Goal: Transaction & Acquisition: Purchase product/service

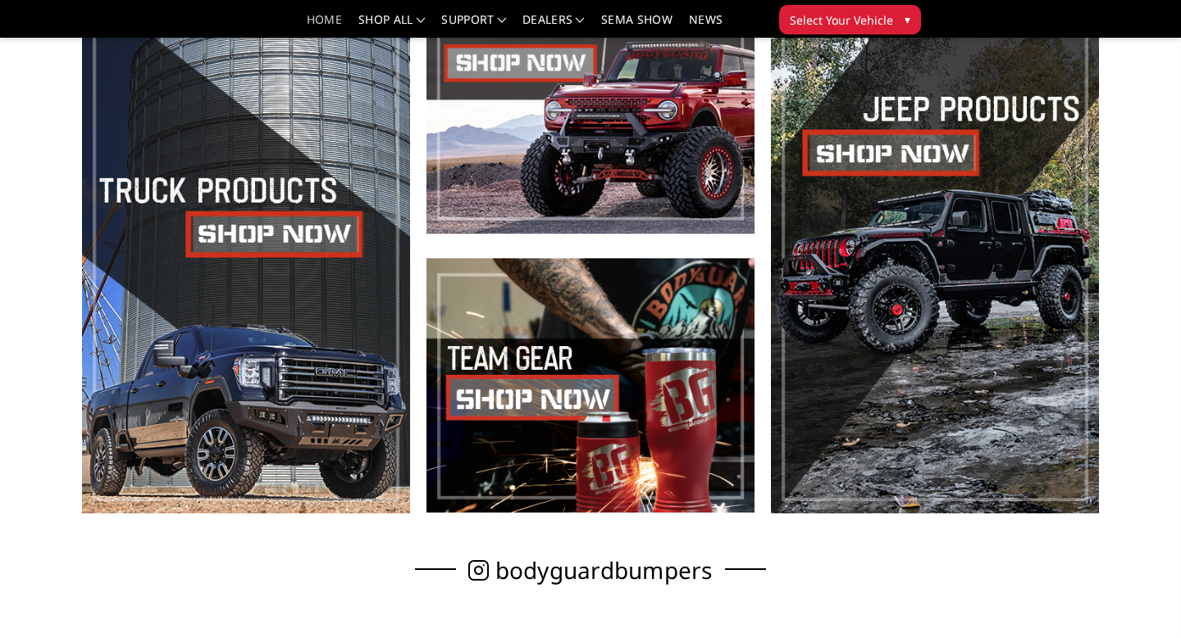
scroll to position [615, 0]
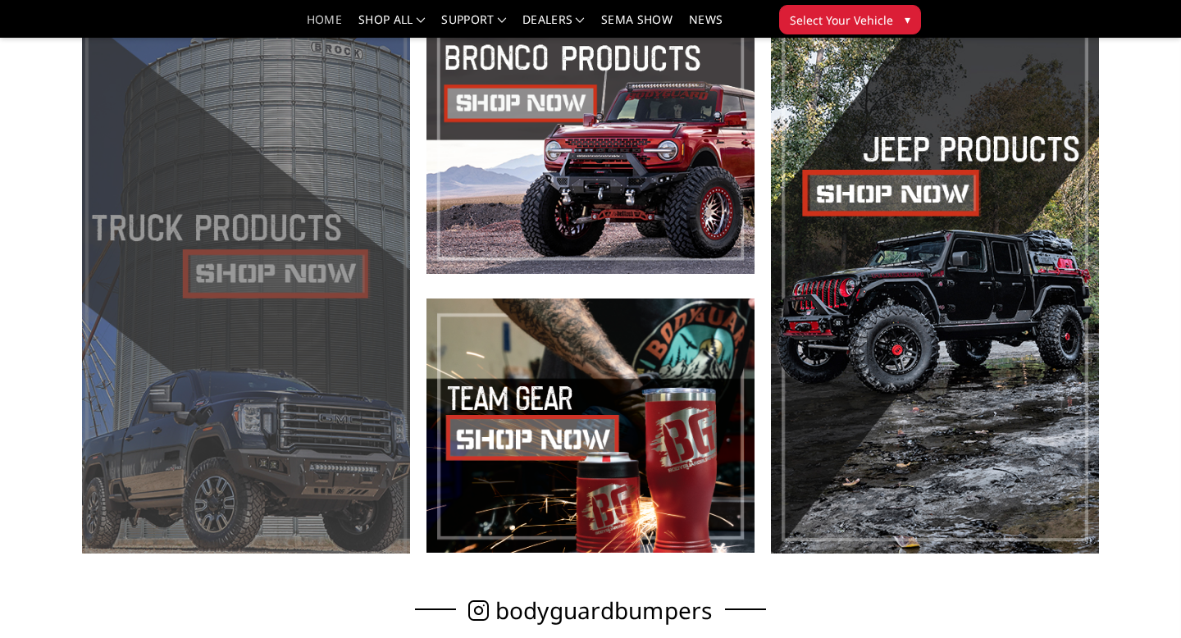
click at [326, 301] on span at bounding box center [246, 287] width 328 height 534
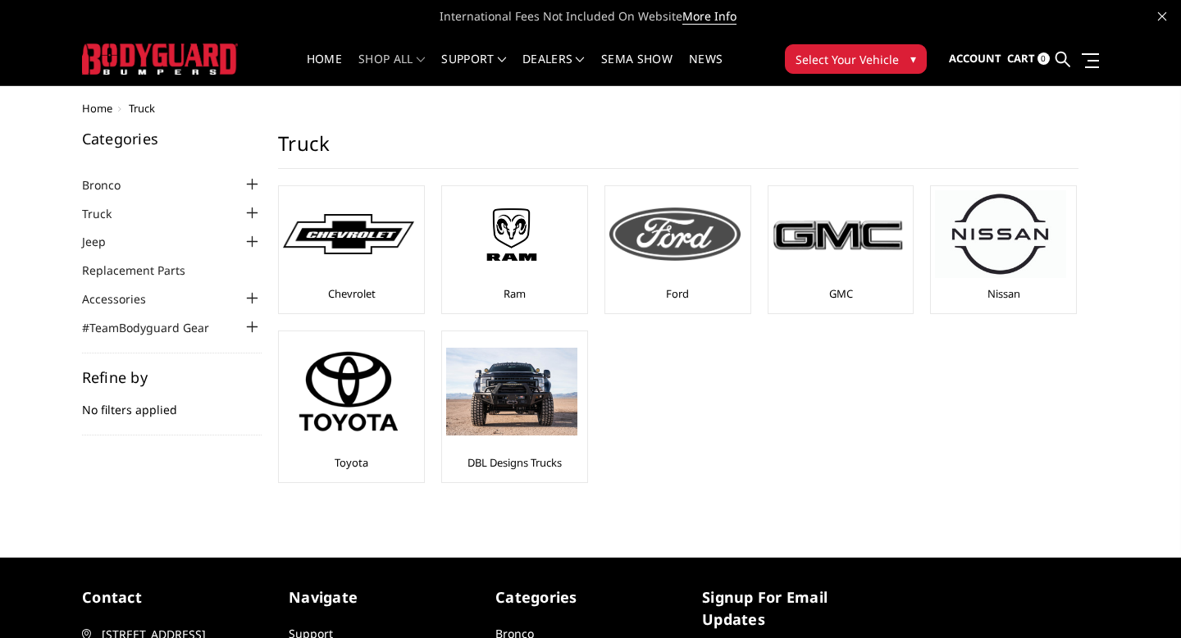
click at [700, 248] on img at bounding box center [674, 234] width 131 height 52
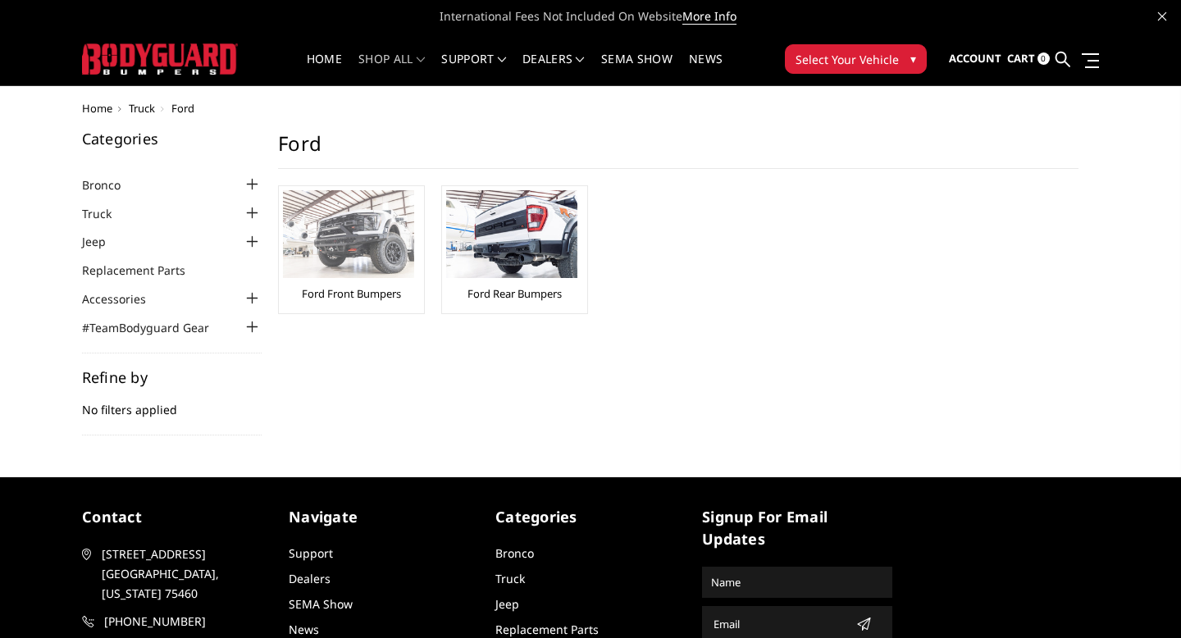
click at [320, 249] on img at bounding box center [348, 234] width 131 height 88
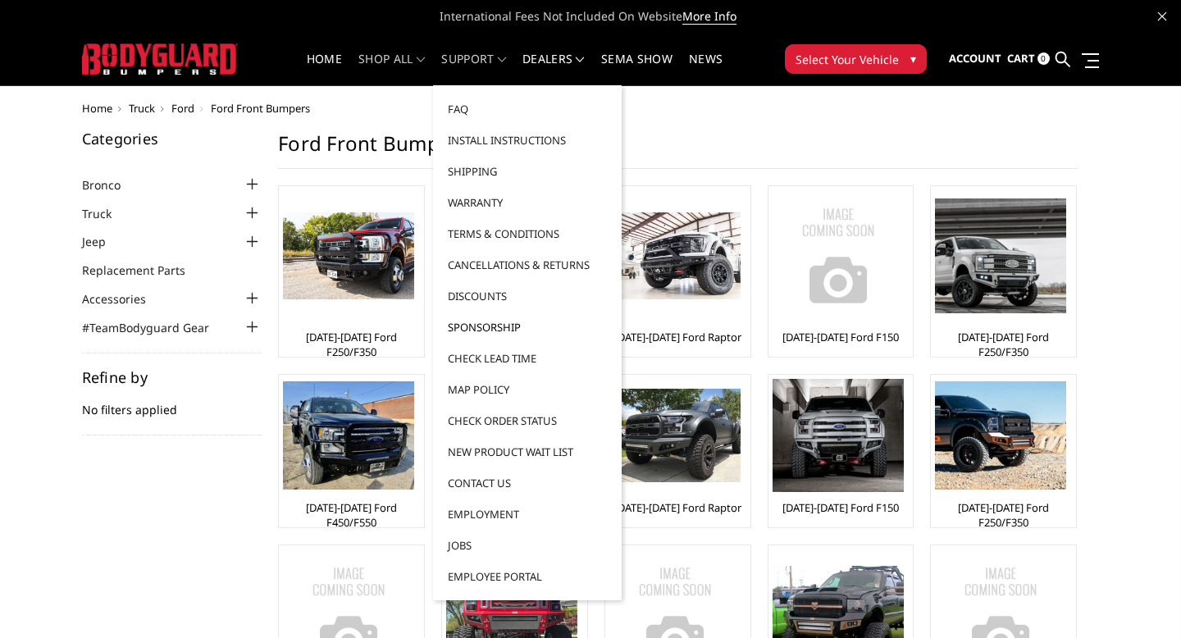
scroll to position [28, 0]
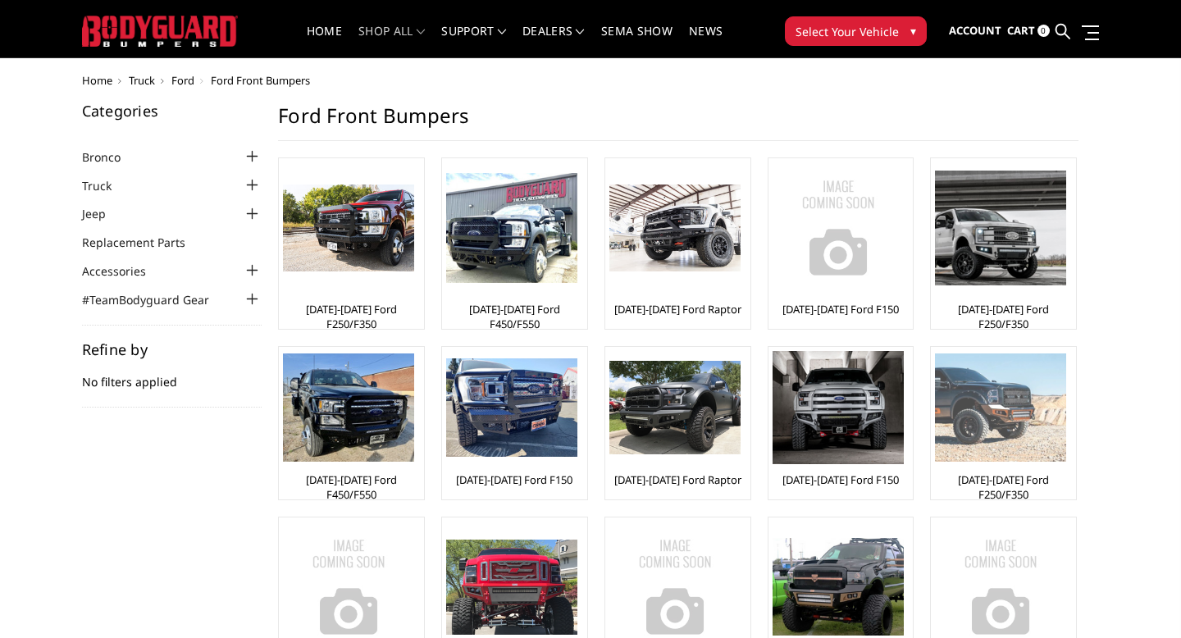
click at [989, 422] on img at bounding box center [1000, 408] width 131 height 108
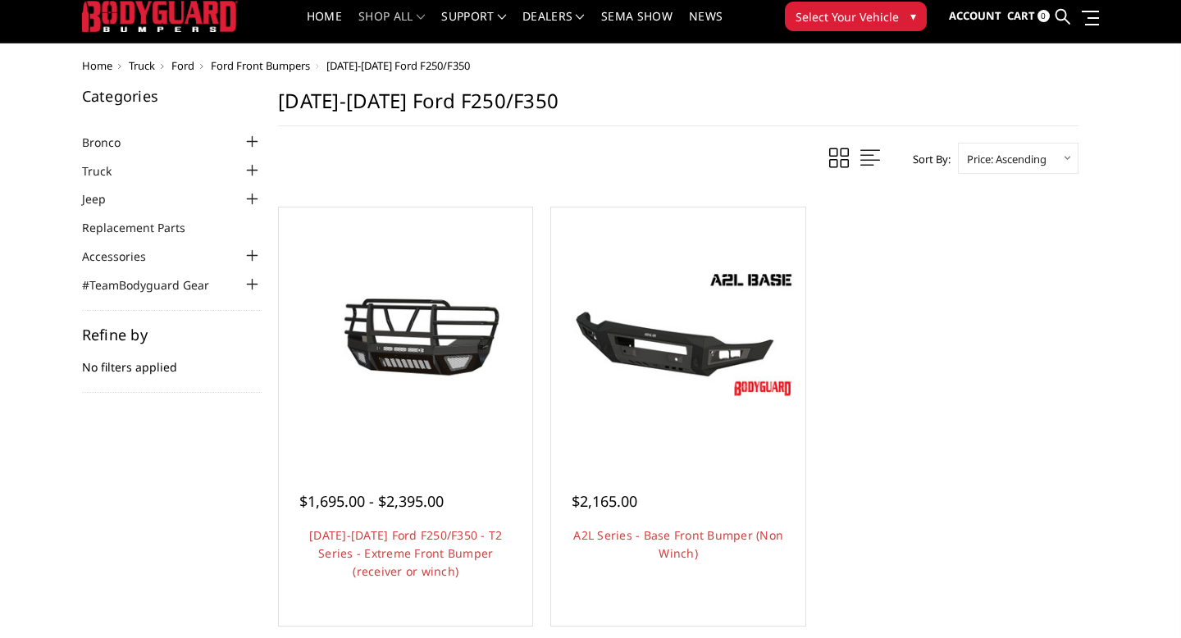
scroll to position [44, 0]
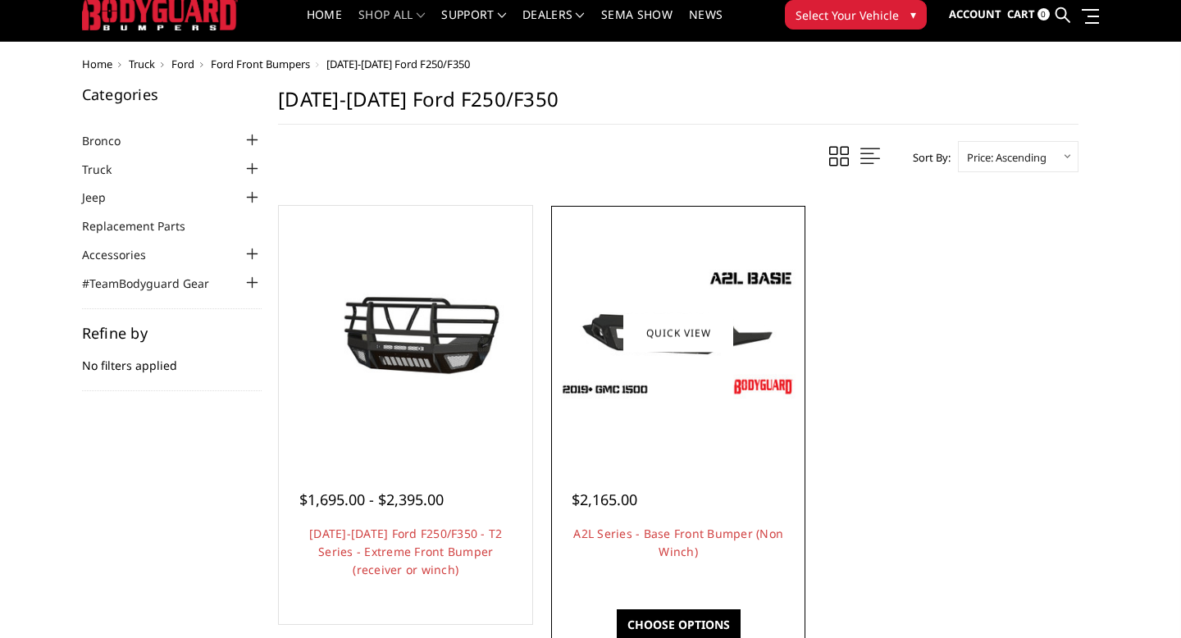
click at [619, 462] on div "$2,165.00 A2L Series - Base Front Bumper (Non Winch) Low-profile & light-weight…" at bounding box center [677, 517] width 245 height 125
click at [694, 547] on link "A2L Series - Base Front Bumper (Non Winch)" at bounding box center [678, 543] width 210 height 34
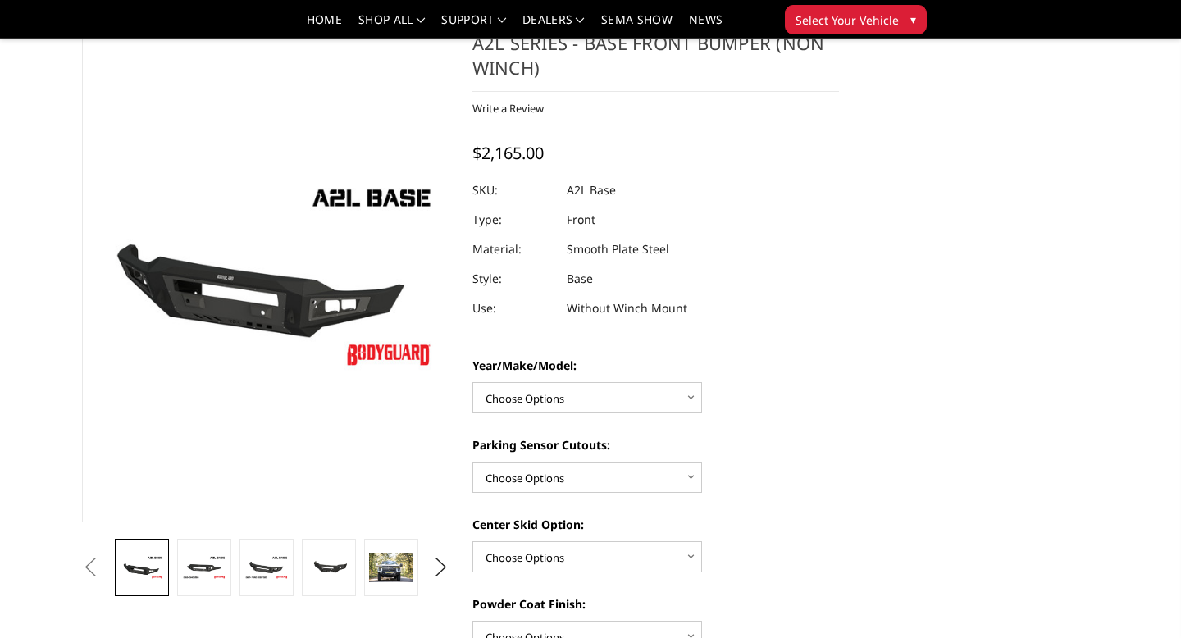
scroll to position [59, 0]
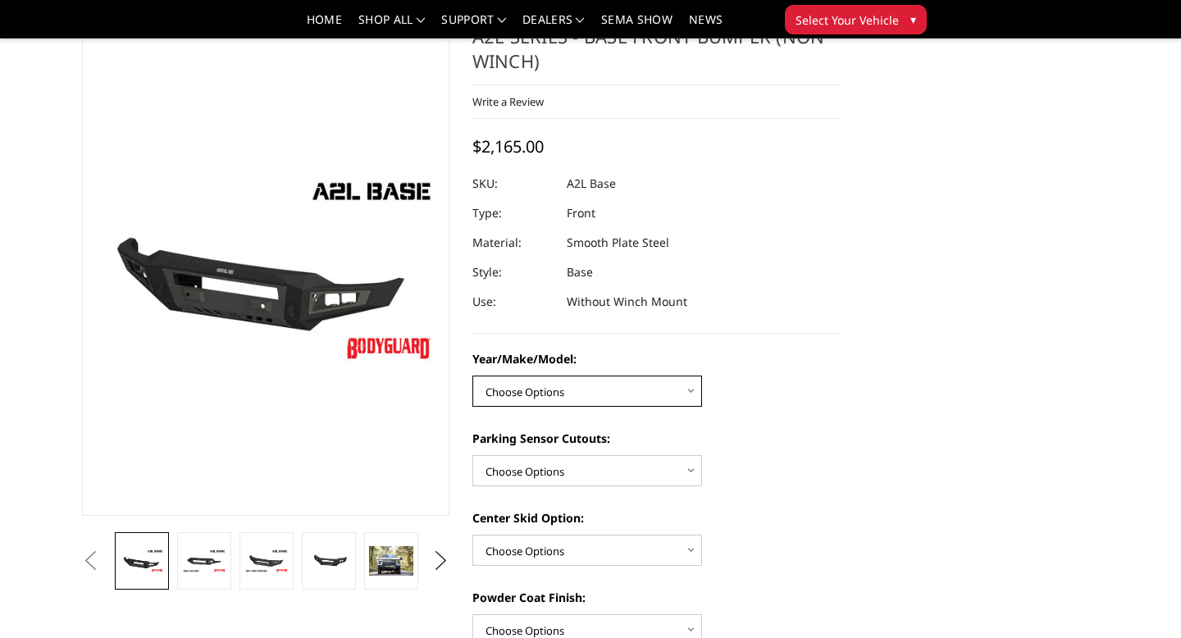
click at [663, 384] on select "Choose Options Chevrolet 15-19 2500/3500 Chevrolet 19-21 1500 Chevrolet 15-20 C…" at bounding box center [587, 391] width 230 height 31
select select "4336"
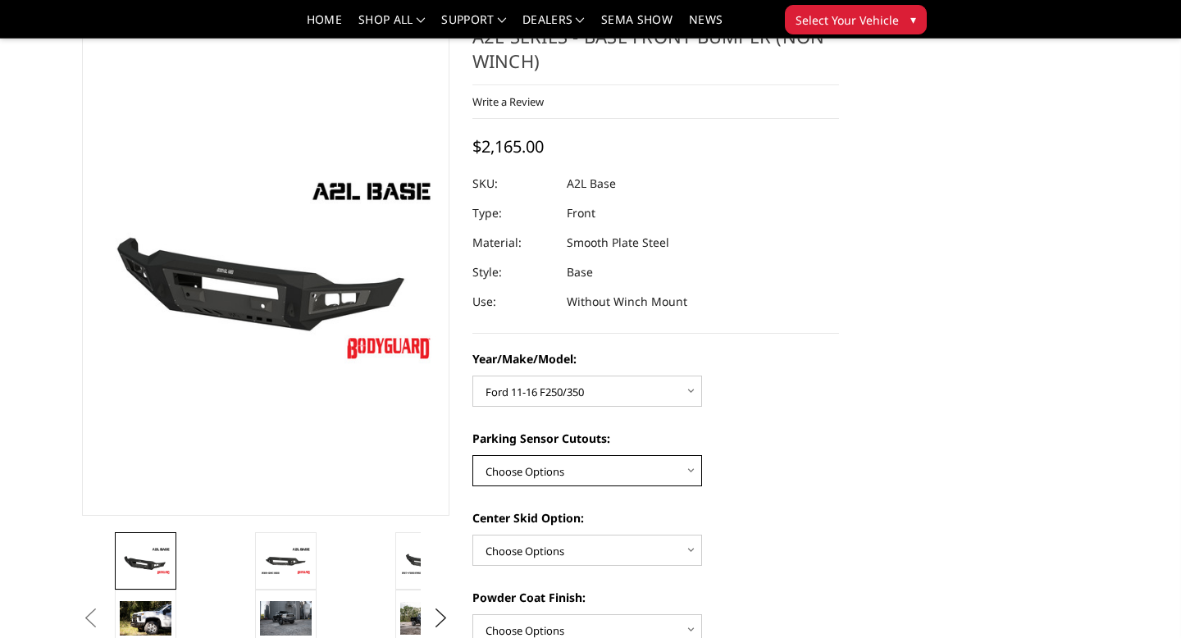
click at [636, 480] on select "Choose Options Yes - With Parking Sensor Cutouts No - Without Parking Sensor Cu…" at bounding box center [587, 470] width 230 height 31
select select "4329"
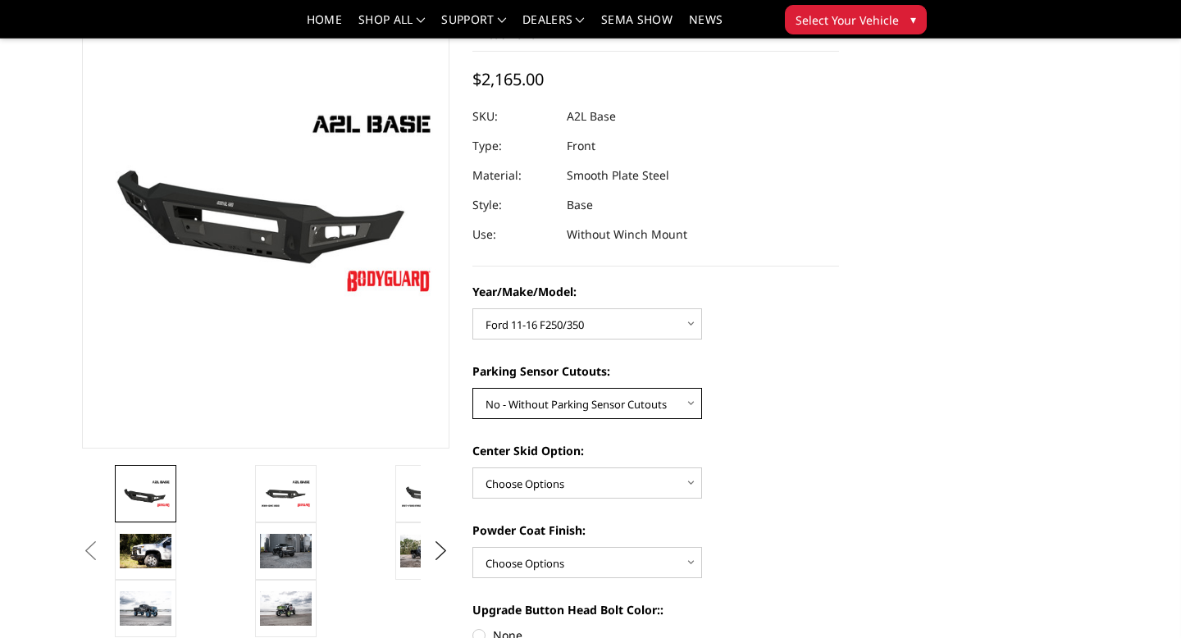
scroll to position [131, 0]
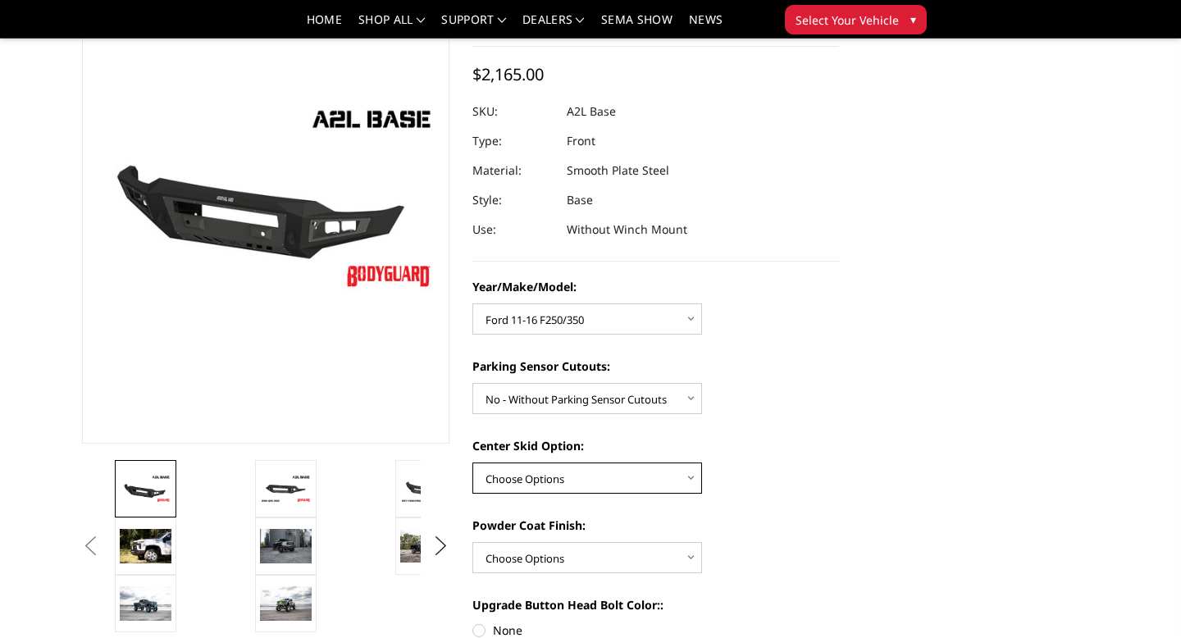
click at [593, 481] on select "Choose Options Single Light Bar Cutout" at bounding box center [587, 478] width 230 height 31
select select "4304"
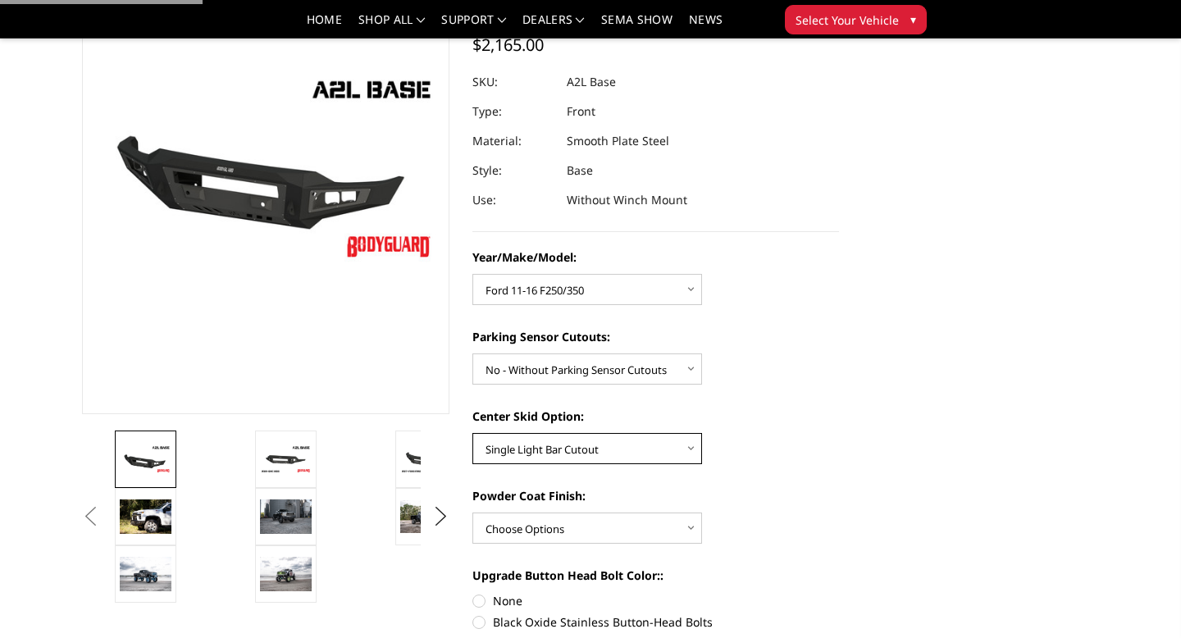
scroll to position [202, 0]
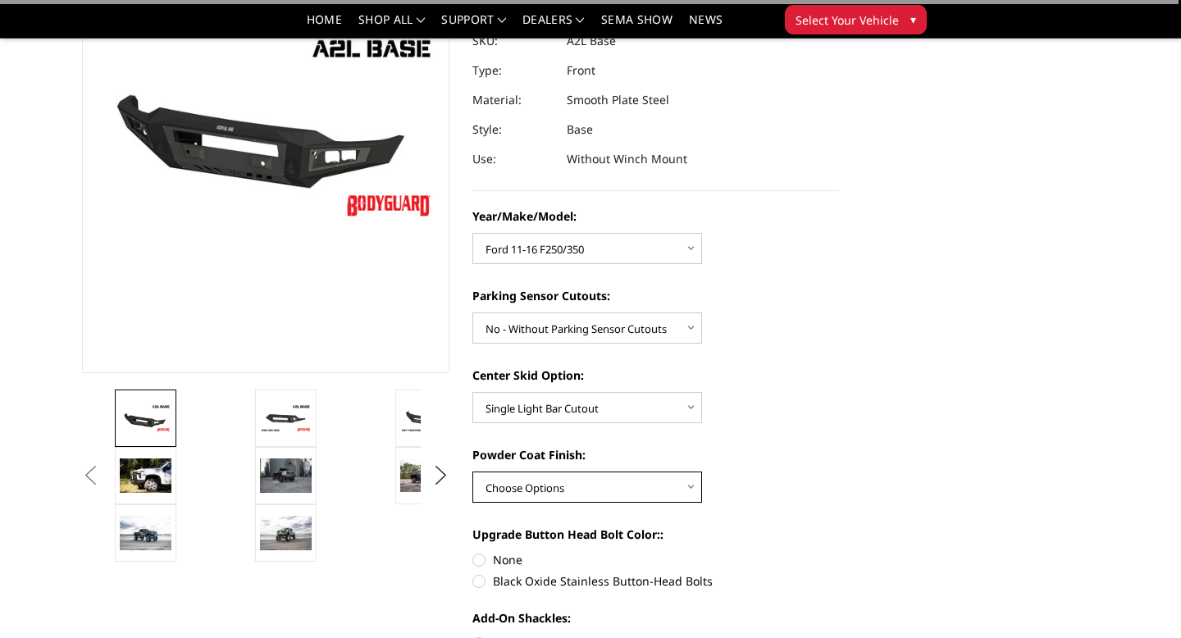
click at [575, 491] on select "Choose Options Bare metal (included) Texture Black Powder Coat" at bounding box center [587, 487] width 230 height 31
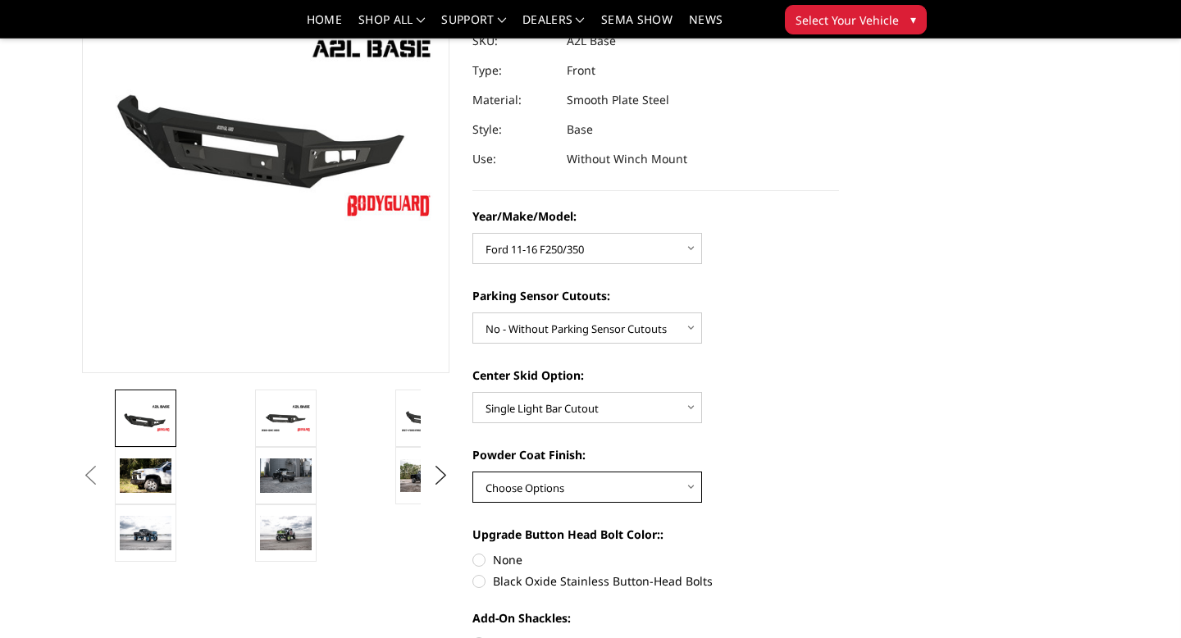
select select "4285"
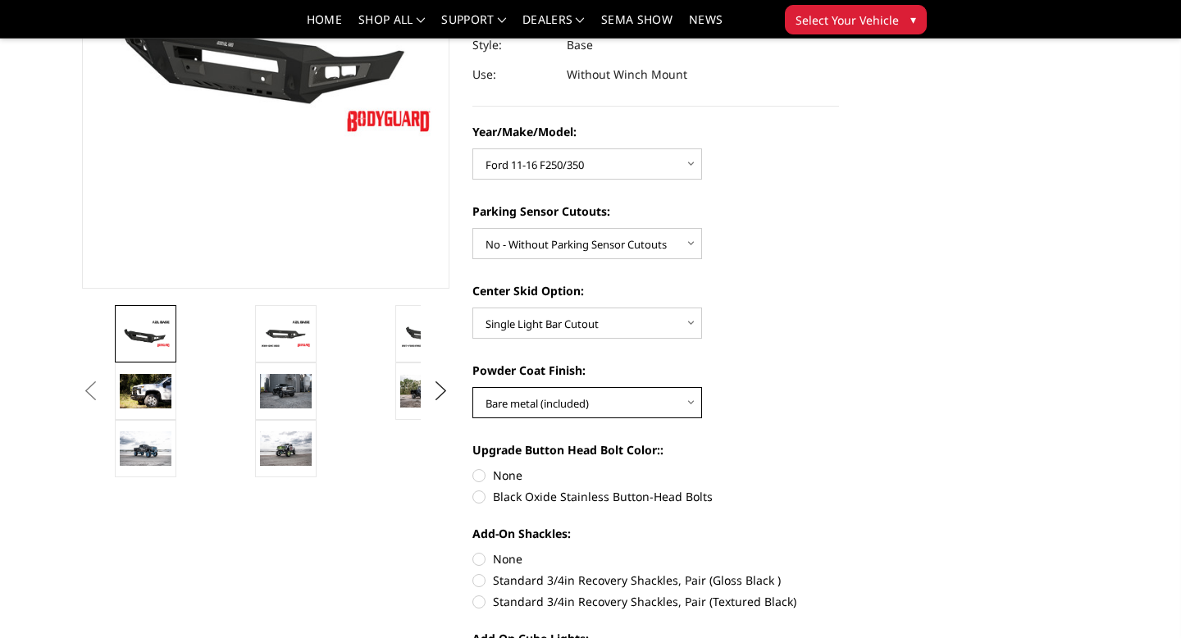
scroll to position [323, 0]
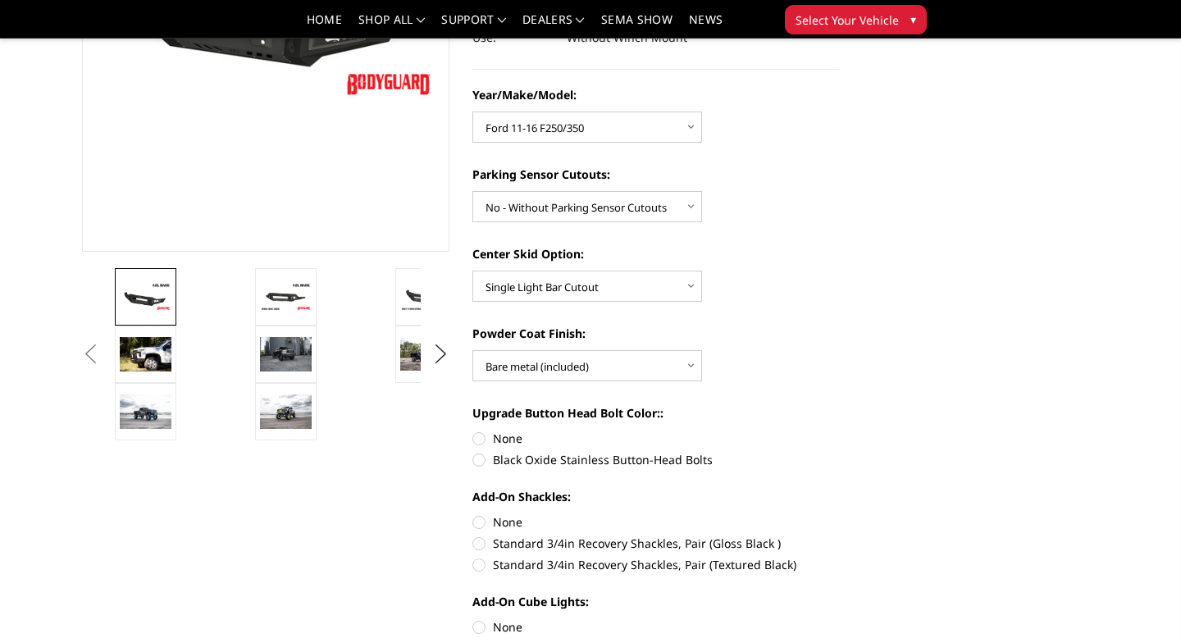
click at [477, 454] on label "Black Oxide Stainless Button-Head Bolts" at bounding box center [655, 459] width 367 height 17
click at [839, 431] on input "Black Oxide Stainless Button-Head Bolts" at bounding box center [839, 430] width 1 height 1
radio input "true"
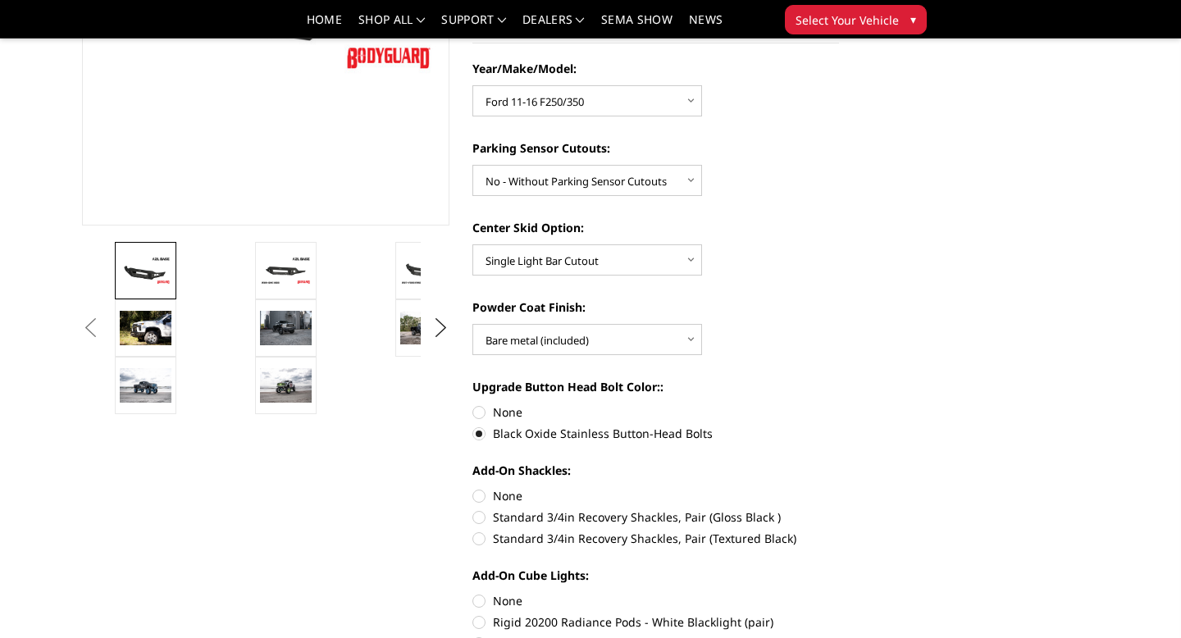
scroll to position [353, 0]
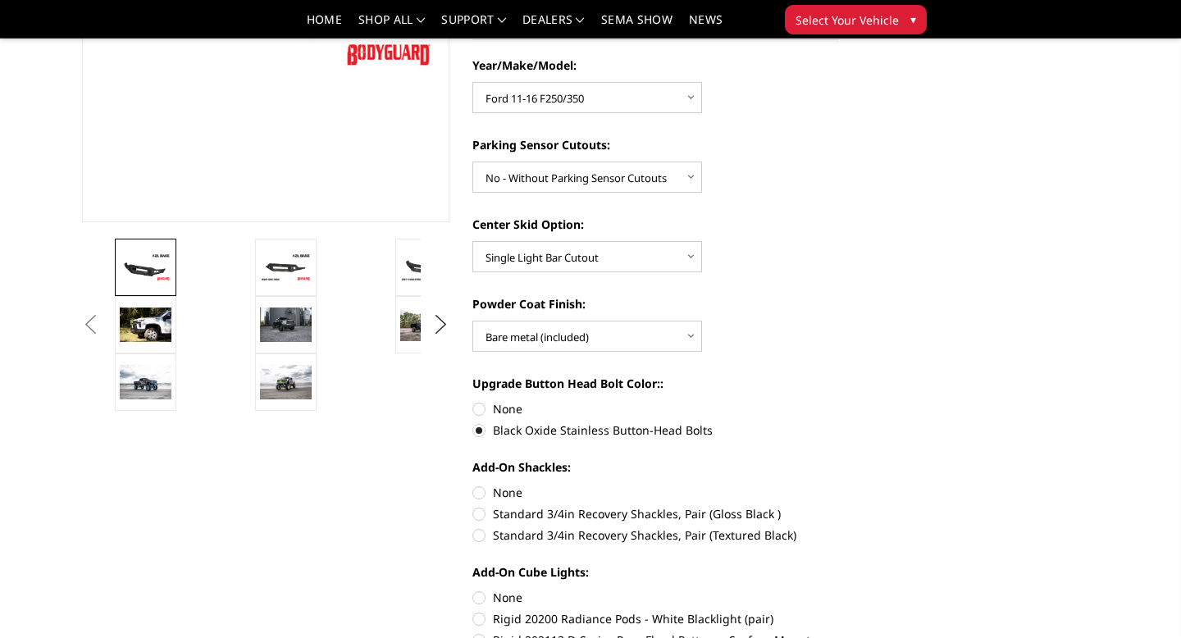
click at [486, 513] on label "Standard 3/4in Recovery Shackles, Pair (Gloss Black )" at bounding box center [655, 513] width 367 height 17
click at [839, 485] on input "Standard 3/4in Recovery Shackles, Pair (Gloss Black )" at bounding box center [839, 484] width 1 height 1
radio input "true"
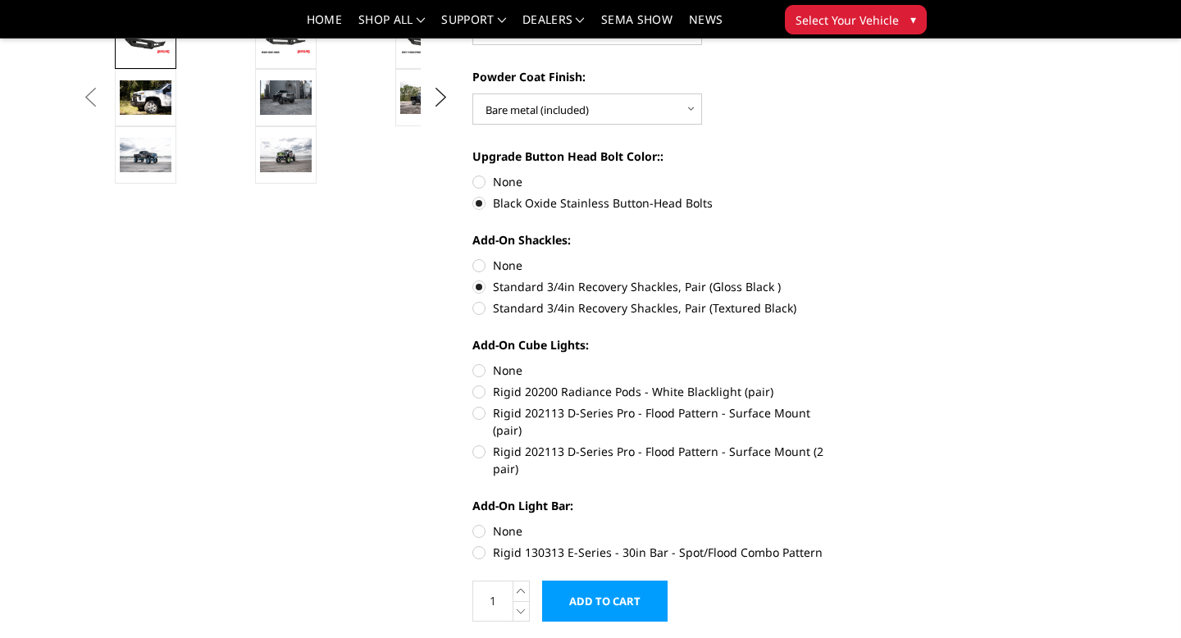
scroll to position [585, 0]
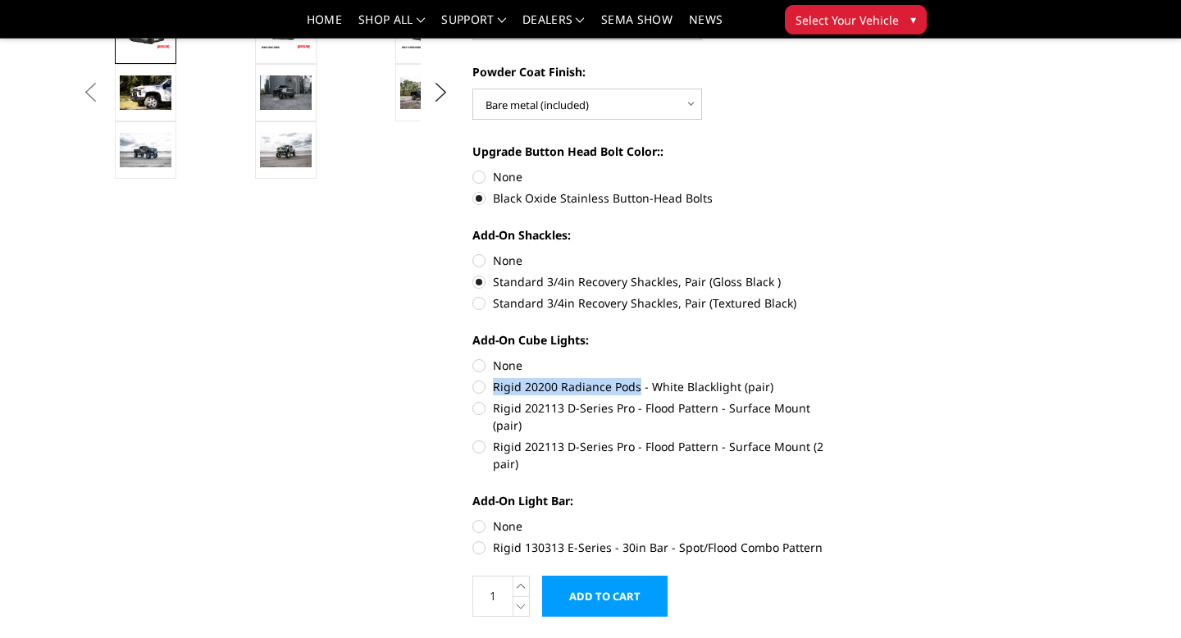
drag, startPoint x: 495, startPoint y: 390, endPoint x: 636, endPoint y: 390, distance: 140.3
click at [636, 390] on label "Rigid 20200 Radiance Pods - White Blacklight (pair)" at bounding box center [655, 386] width 367 height 17
copy label "Rigid 20200 Radiance Pods"
drag, startPoint x: 494, startPoint y: 410, endPoint x: 633, endPoint y: 408, distance: 139.4
click at [633, 408] on label "Rigid 202113 D-Series Pro - Flood Pattern - Surface Mount (pair)" at bounding box center [655, 416] width 367 height 34
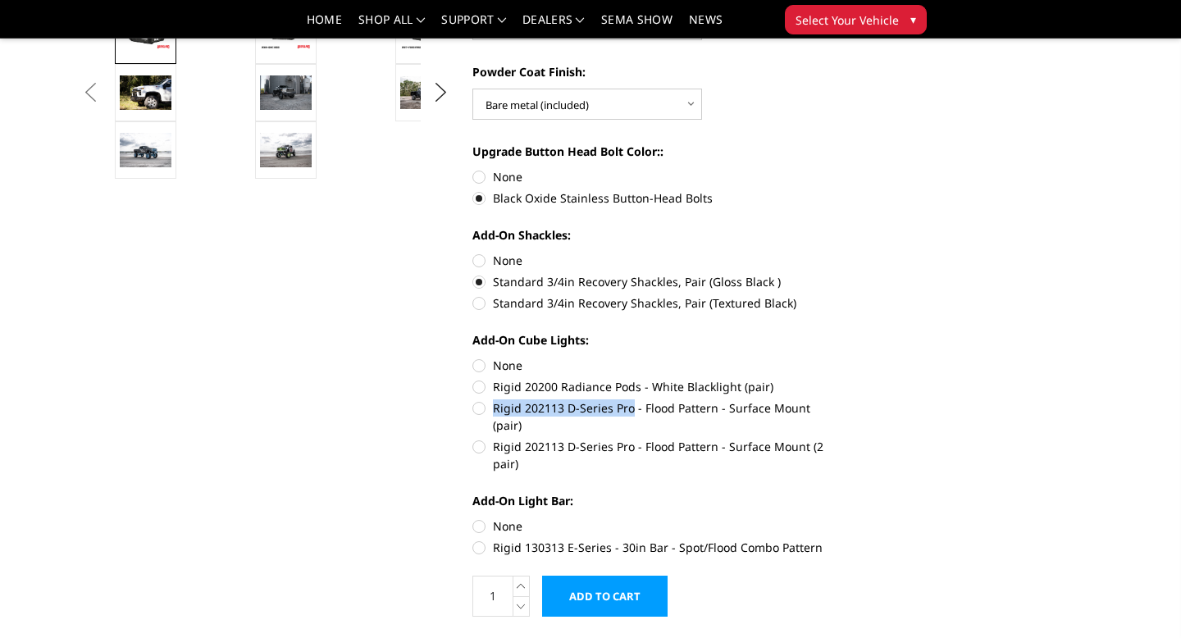
copy label "Rigid 202113 D-Series Pro"
drag, startPoint x: 493, startPoint y: 428, endPoint x: 630, endPoint y: 433, distance: 137.1
click at [630, 438] on label "Rigid 202113 D-Series Pro - Flood Pattern - Surface Mount (2 pair)" at bounding box center [655, 455] width 367 height 34
copy label "Rigid 202113 D-Series Pro"
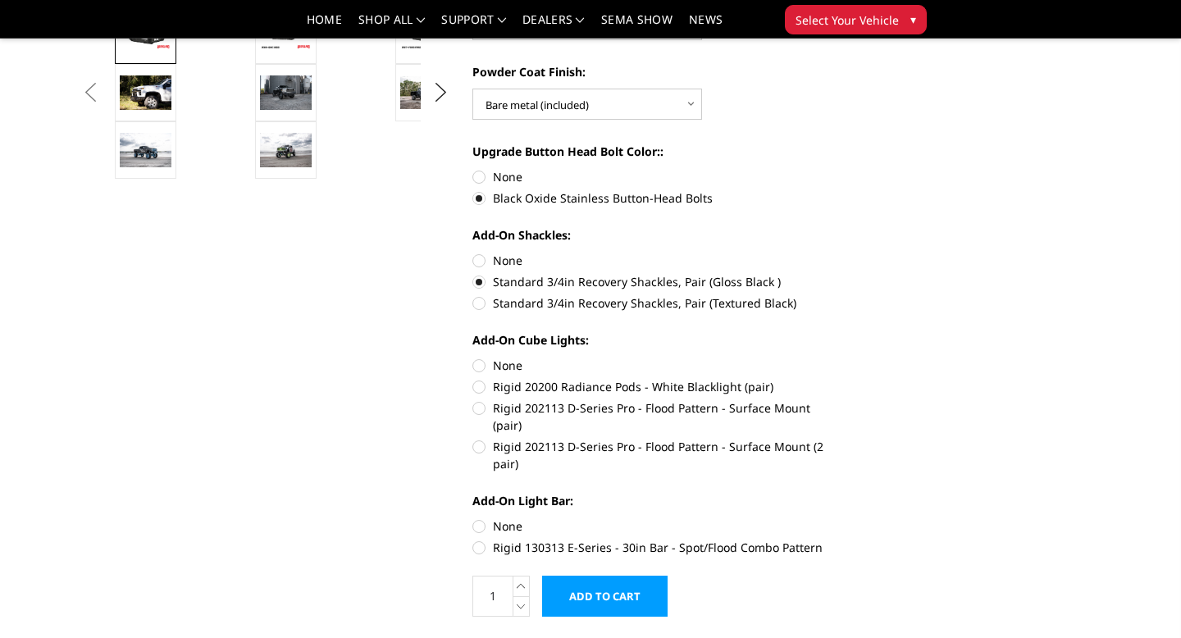
click at [764, 438] on label "Rigid 202113 D-Series Pro - Flood Pattern - Surface Mount (2 pair)" at bounding box center [655, 455] width 367 height 34
click at [839, 400] on input "Rigid 202113 D-Series Pro - Flood Pattern - Surface Mount (2 pair)" at bounding box center [839, 399] width 1 height 1
radio input "true"
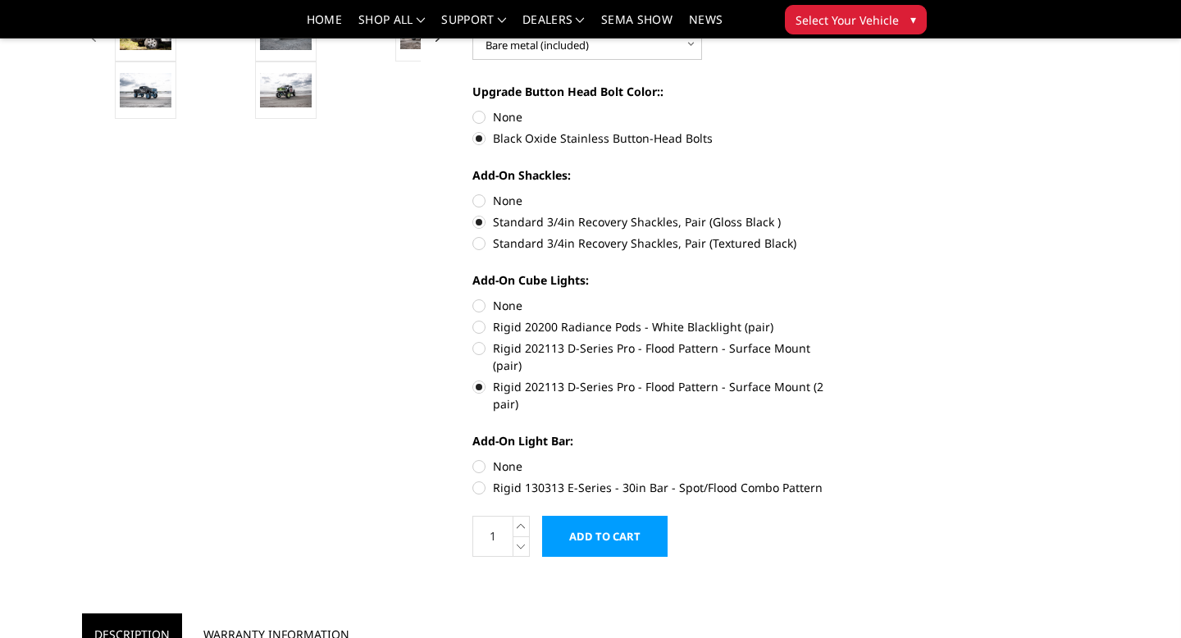
scroll to position [650, 0]
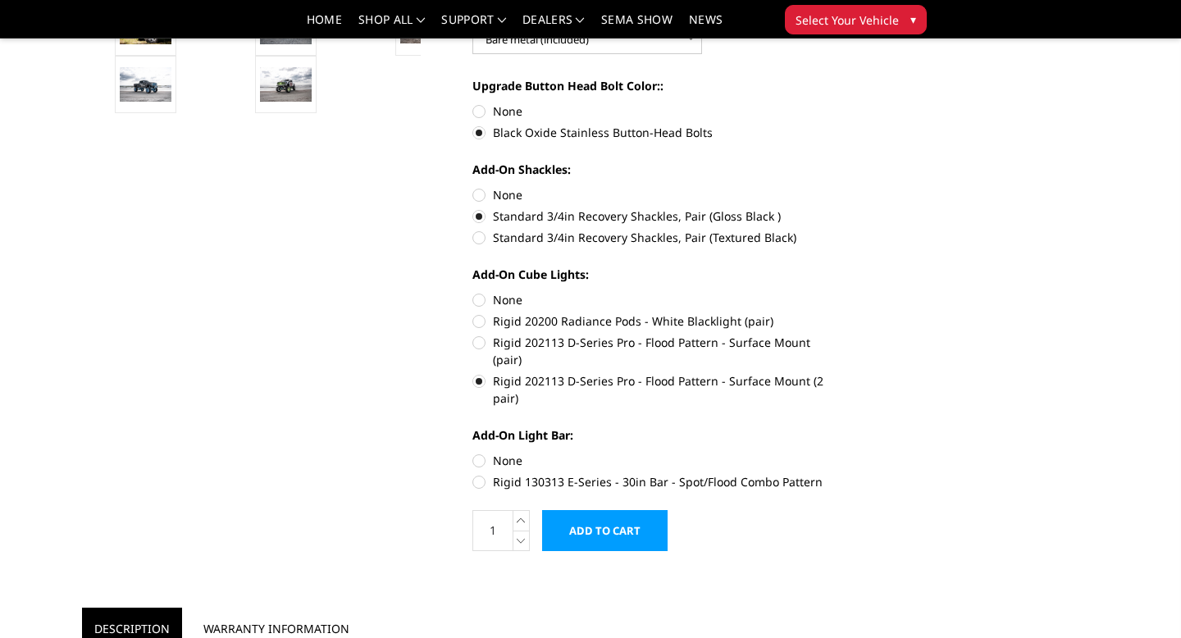
click at [535, 473] on label "Rigid 130313 E-Series - 30in Bar - Spot/Flood Combo Pattern" at bounding box center [655, 481] width 367 height 17
click at [839, 453] on input "Rigid 130313 E-Series - 30in Bar - Spot/Flood Combo Pattern" at bounding box center [839, 452] width 1 height 1
radio input "true"
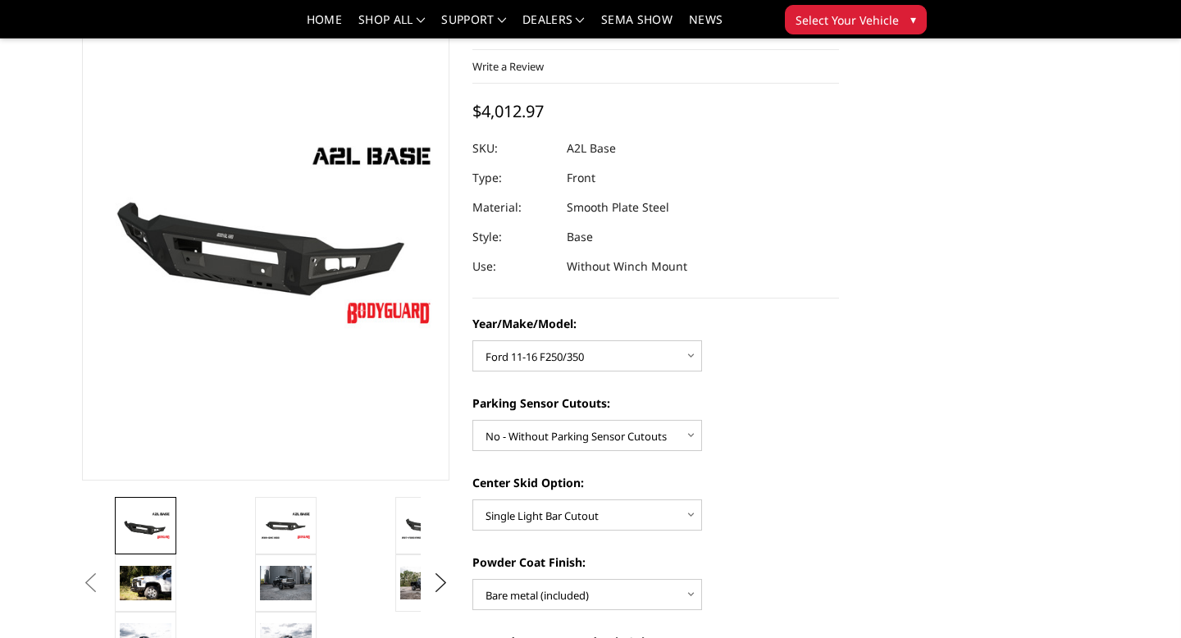
scroll to position [91, 0]
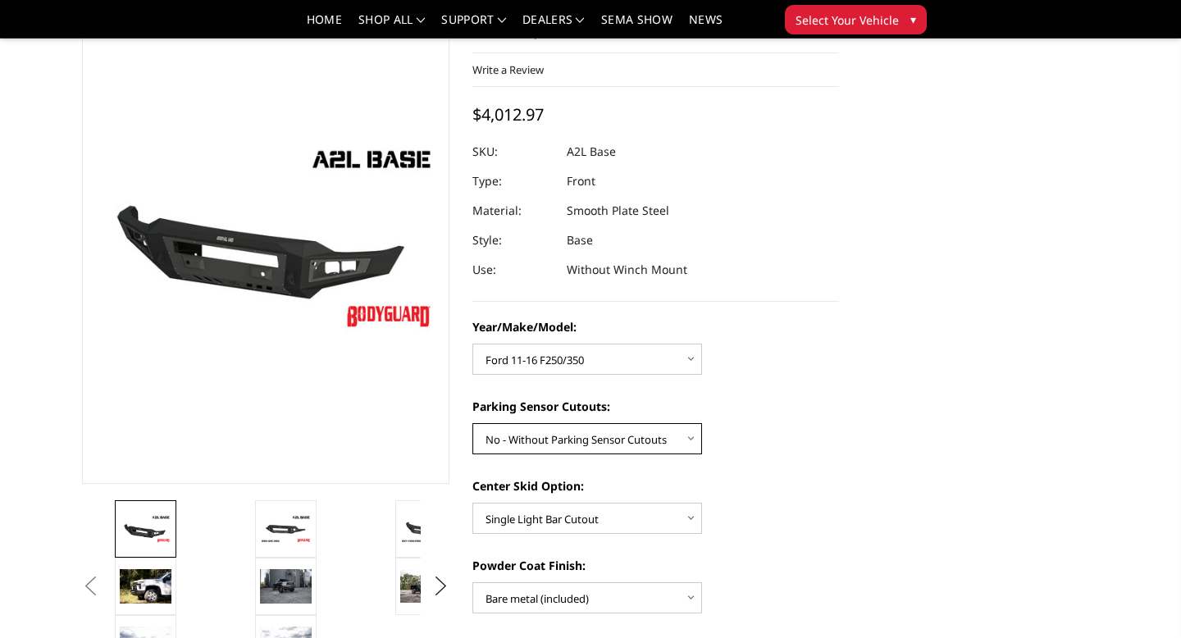
click at [633, 441] on select "Choose Options Yes - With Parking Sensor Cutouts No - Without Parking Sensor Cu…" at bounding box center [587, 438] width 230 height 31
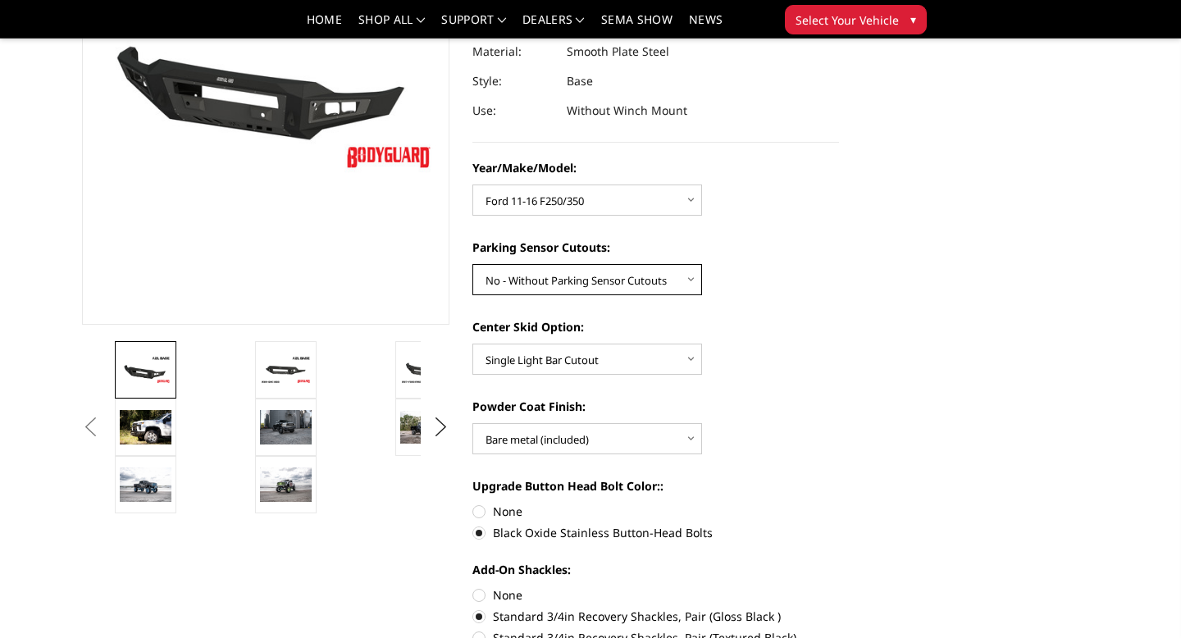
scroll to position [256, 0]
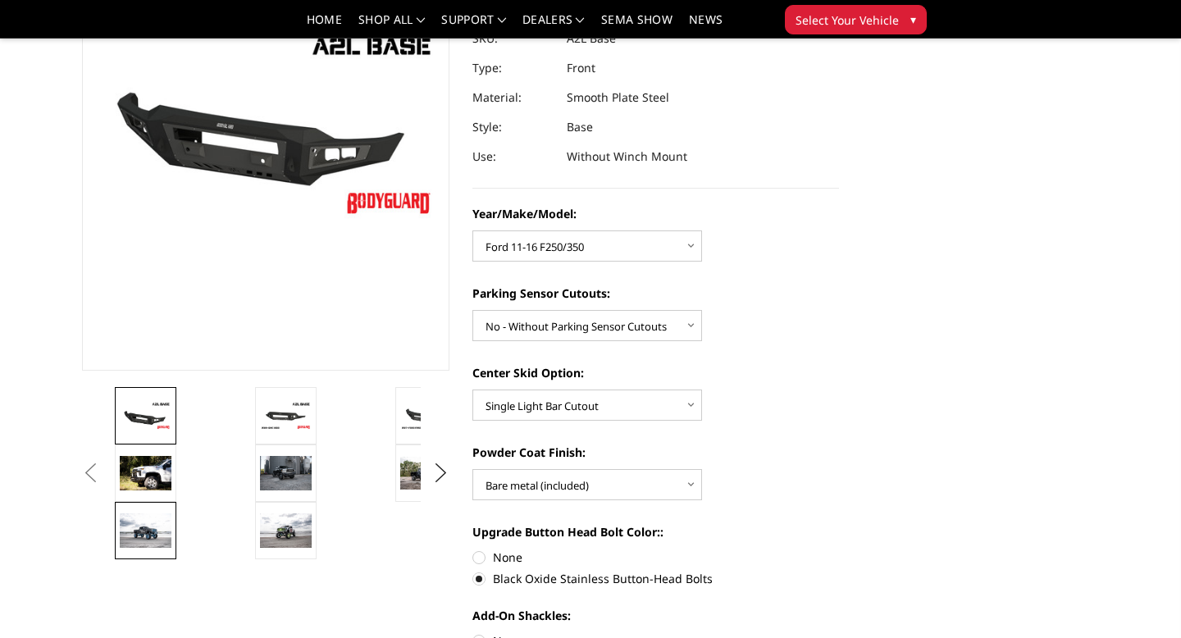
click at [119, 524] on link at bounding box center [146, 530] width 62 height 57
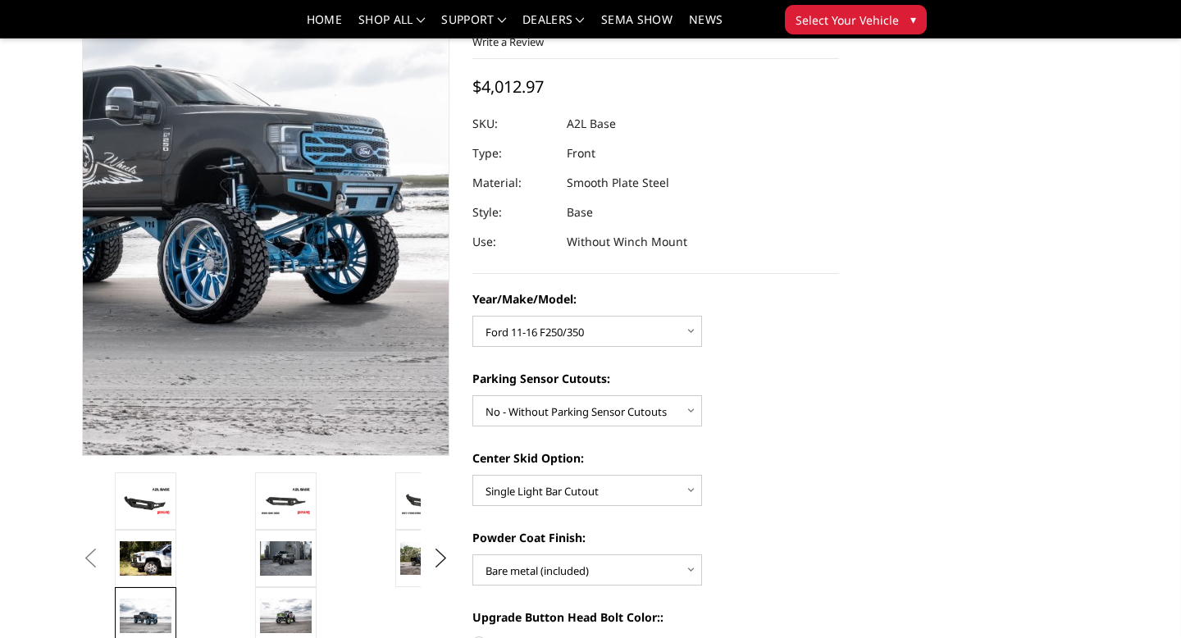
scroll to position [116, 0]
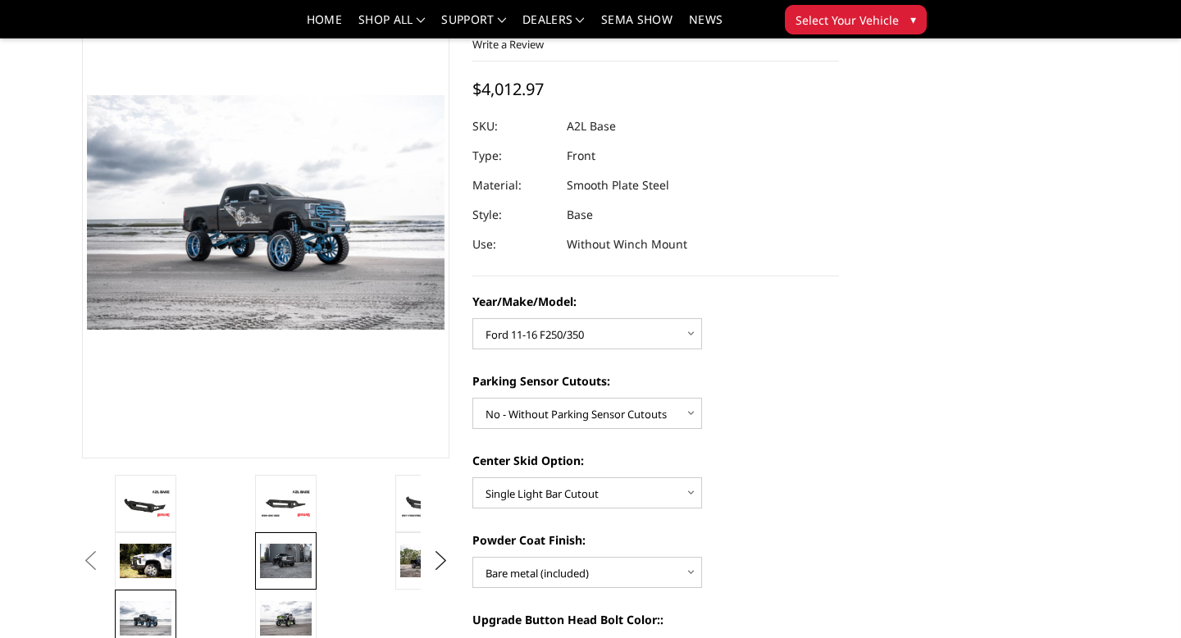
click at [306, 561] on img at bounding box center [286, 561] width 52 height 34
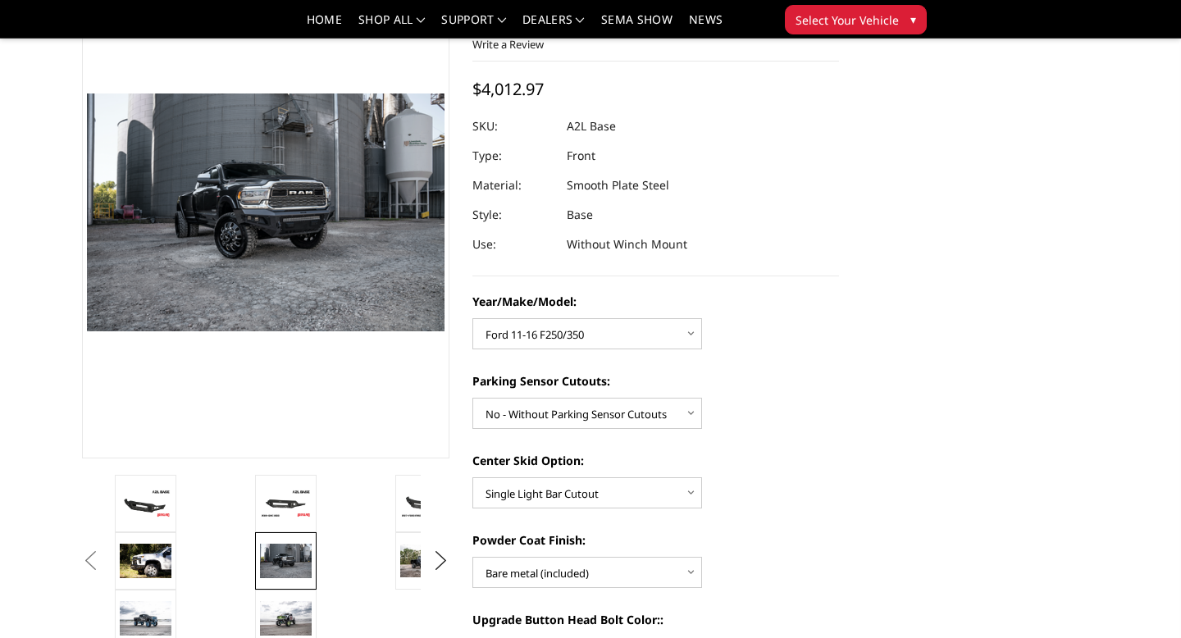
scroll to position [115, 0]
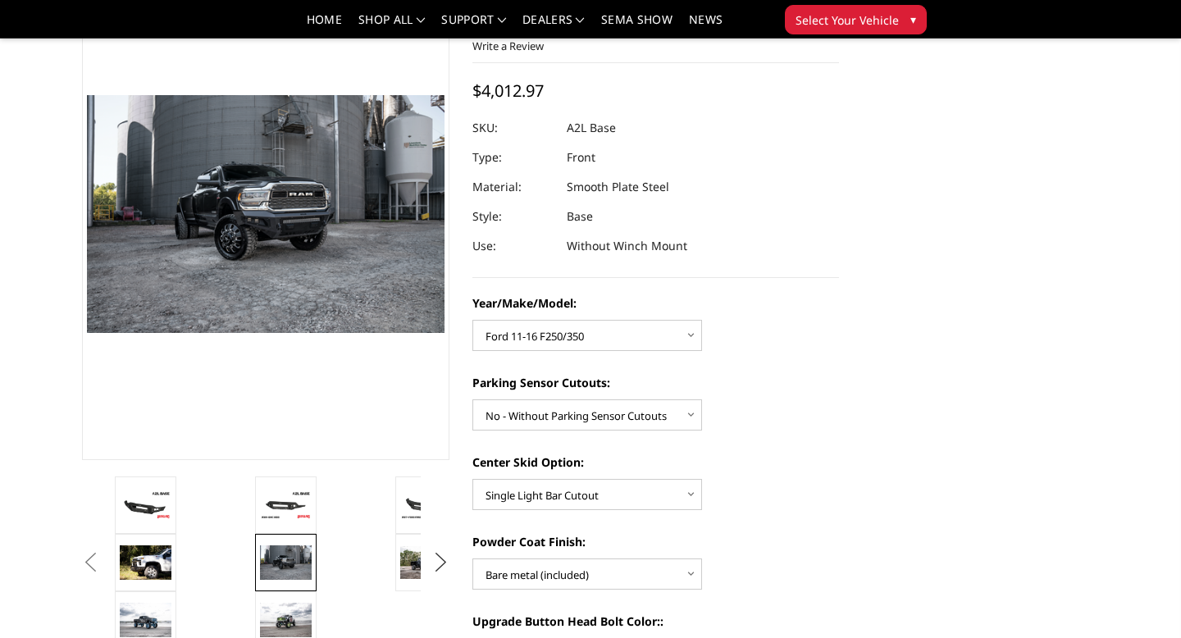
click at [445, 563] on button "Next" at bounding box center [440, 562] width 25 height 25
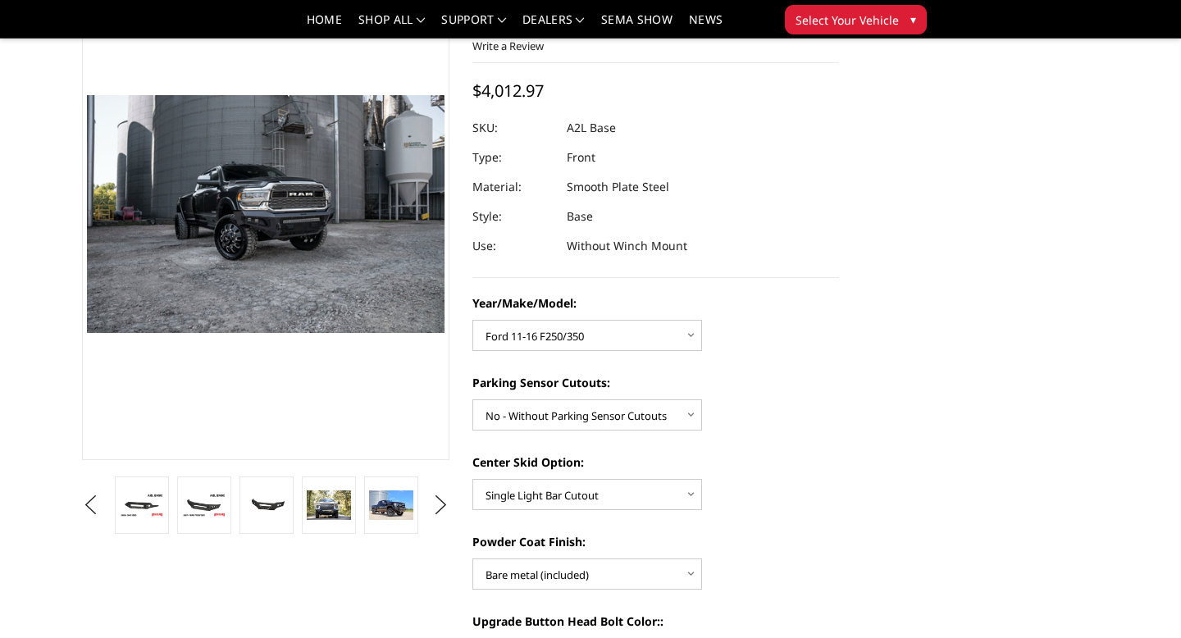
click at [355, 499] on link at bounding box center [329, 505] width 54 height 57
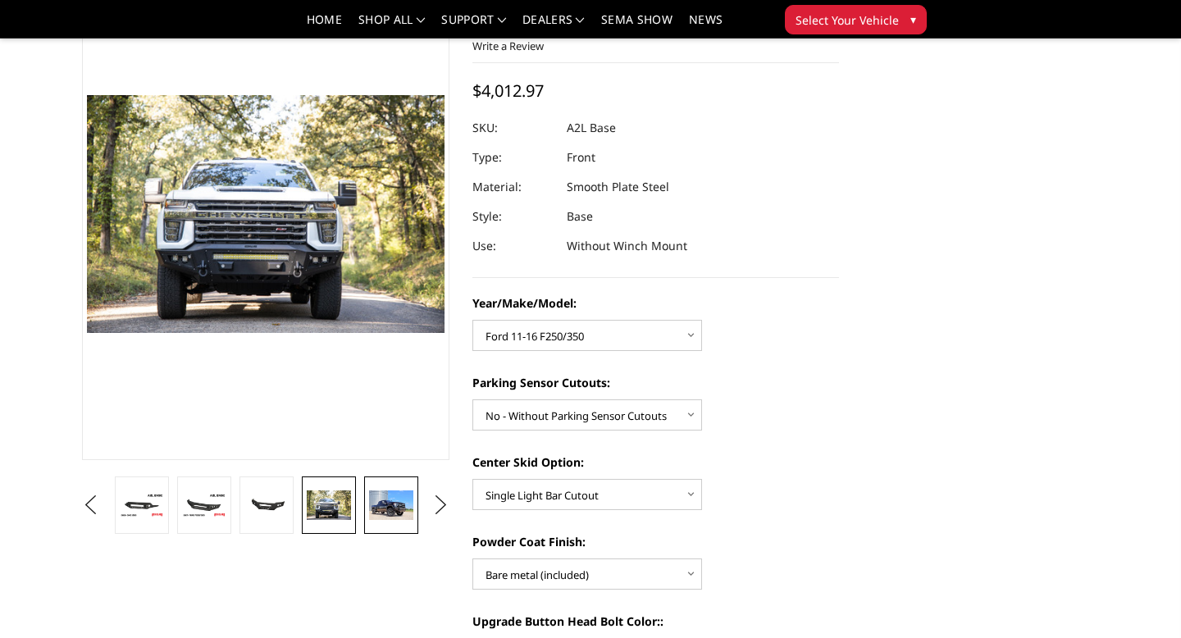
click at [390, 502] on img at bounding box center [391, 505] width 44 height 30
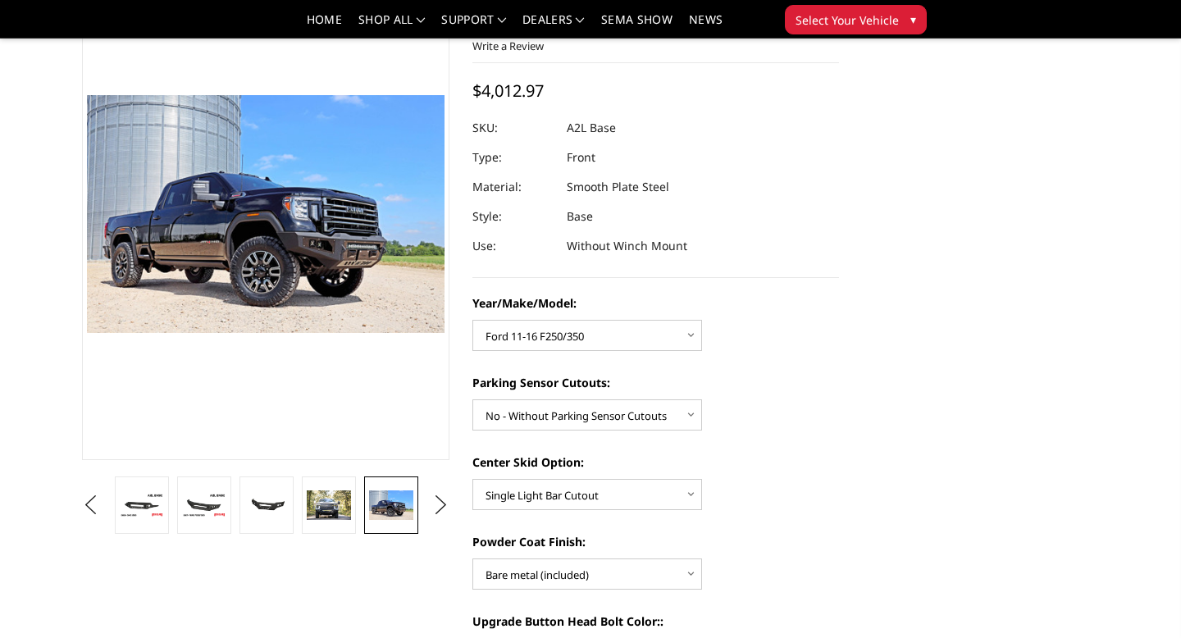
scroll to position [125, 0]
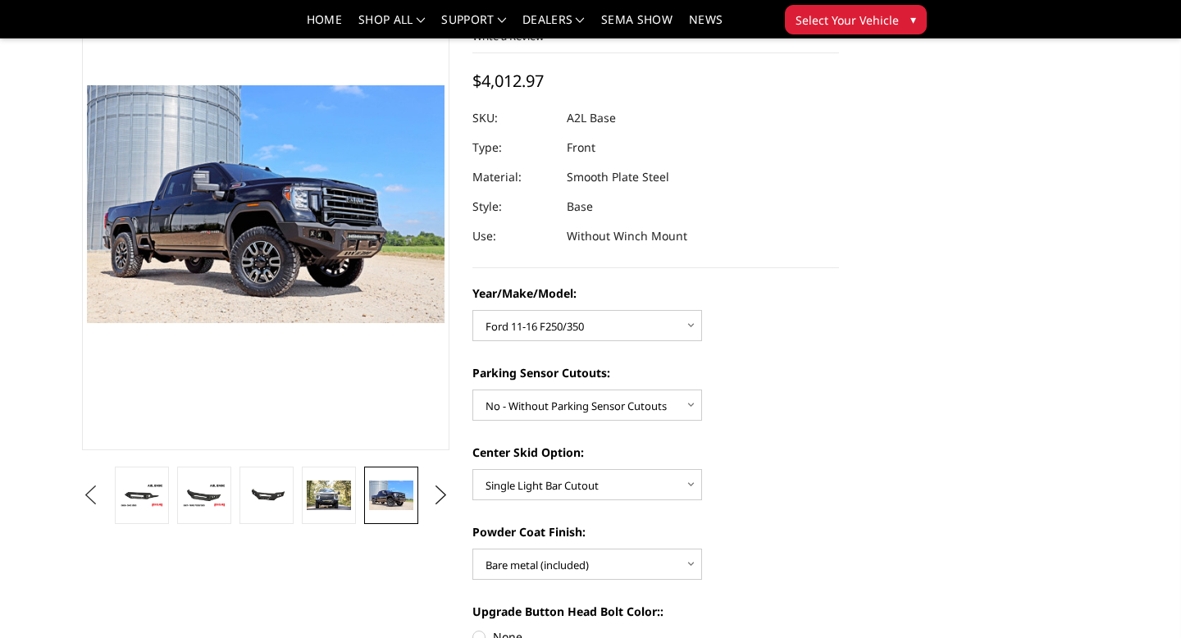
click at [103, 499] on button "Previous" at bounding box center [90, 495] width 25 height 25
click at [103, 501] on button "Previous" at bounding box center [90, 495] width 25 height 25
click at [153, 501] on img at bounding box center [142, 495] width 44 height 25
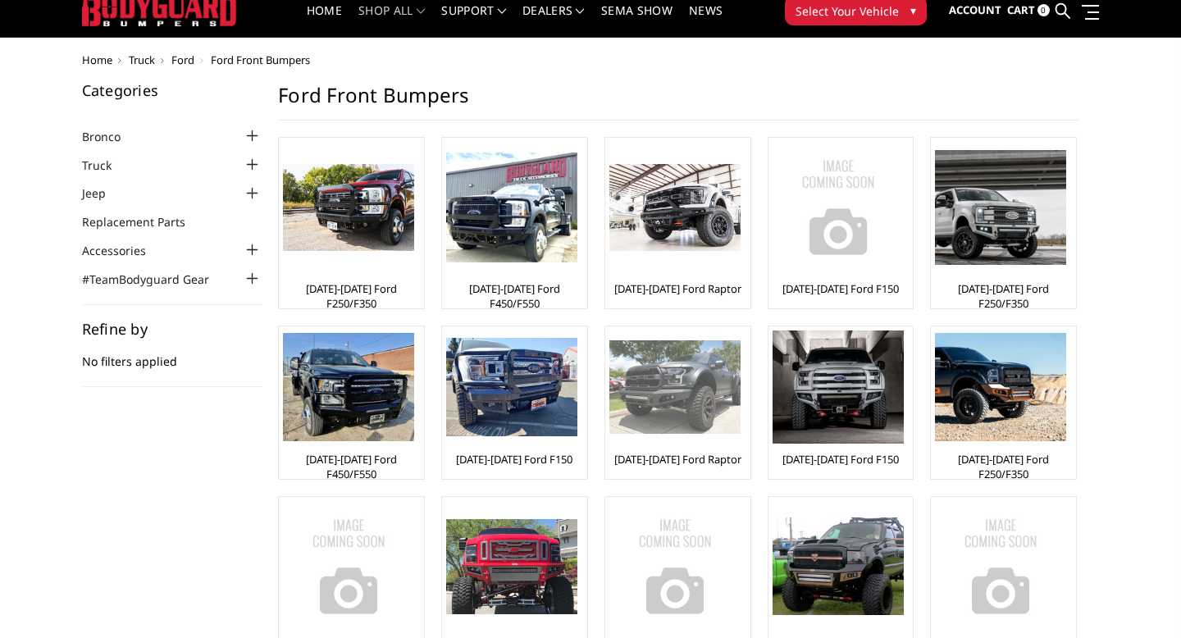
scroll to position [51, 0]
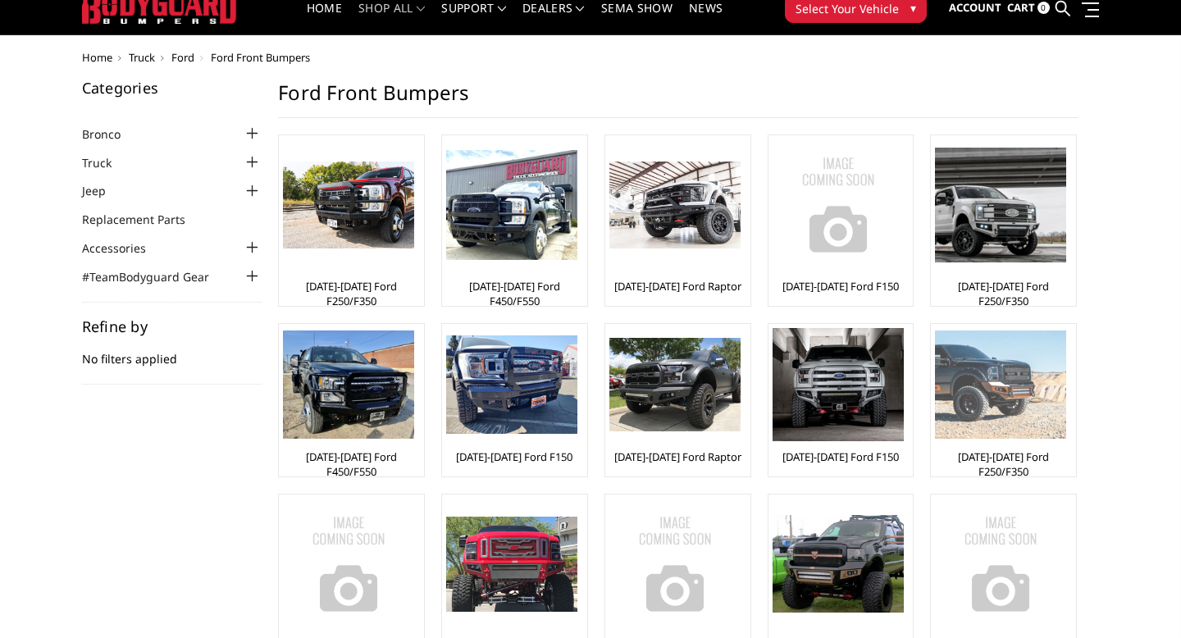
click at [980, 446] on div "[DATE]-[DATE] Ford F250/F350" at bounding box center [1003, 400] width 137 height 144
click at [987, 431] on img at bounding box center [1000, 385] width 131 height 108
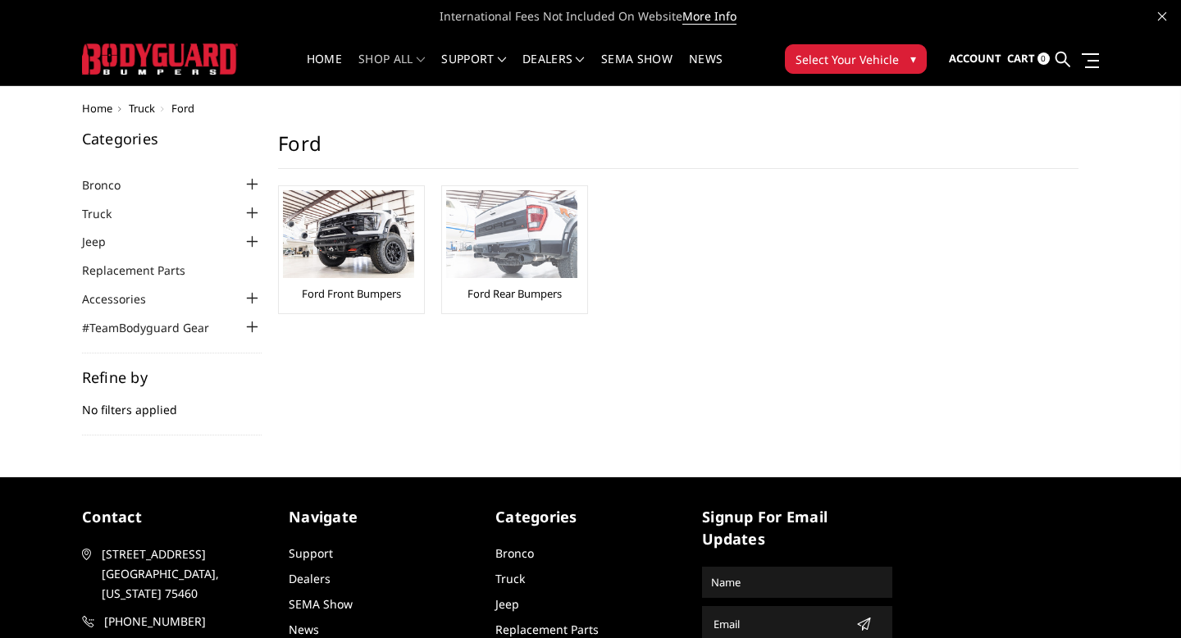
click at [496, 264] on img at bounding box center [511, 234] width 131 height 88
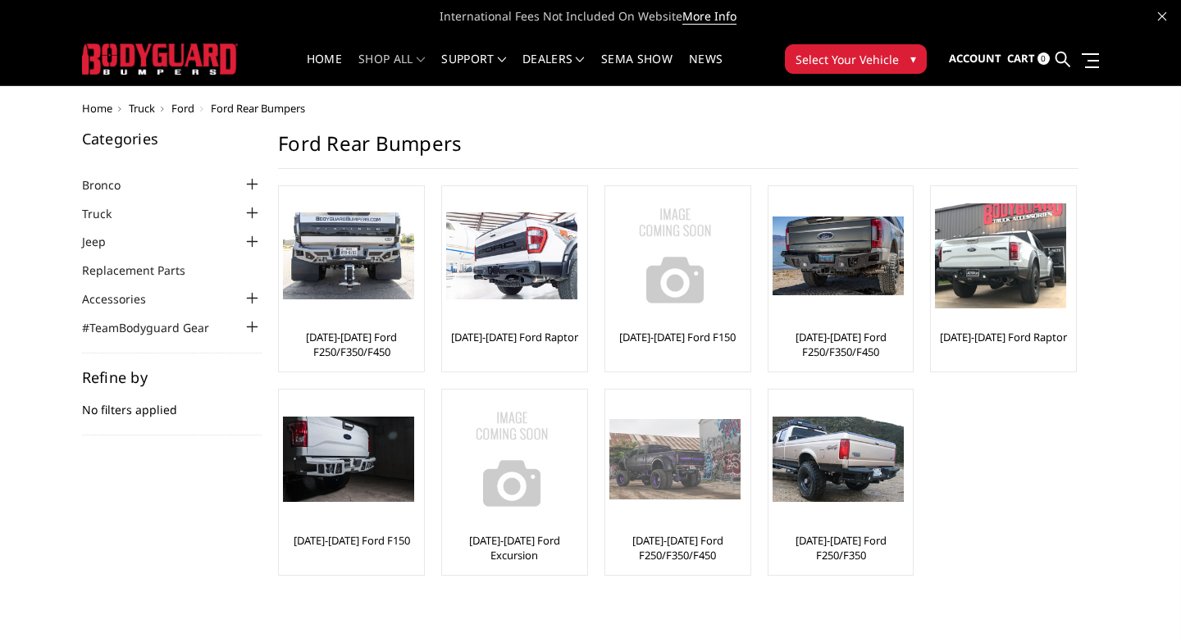
click at [699, 536] on link "[DATE]-[DATE] Ford F250/F350/F450" at bounding box center [677, 548] width 137 height 30
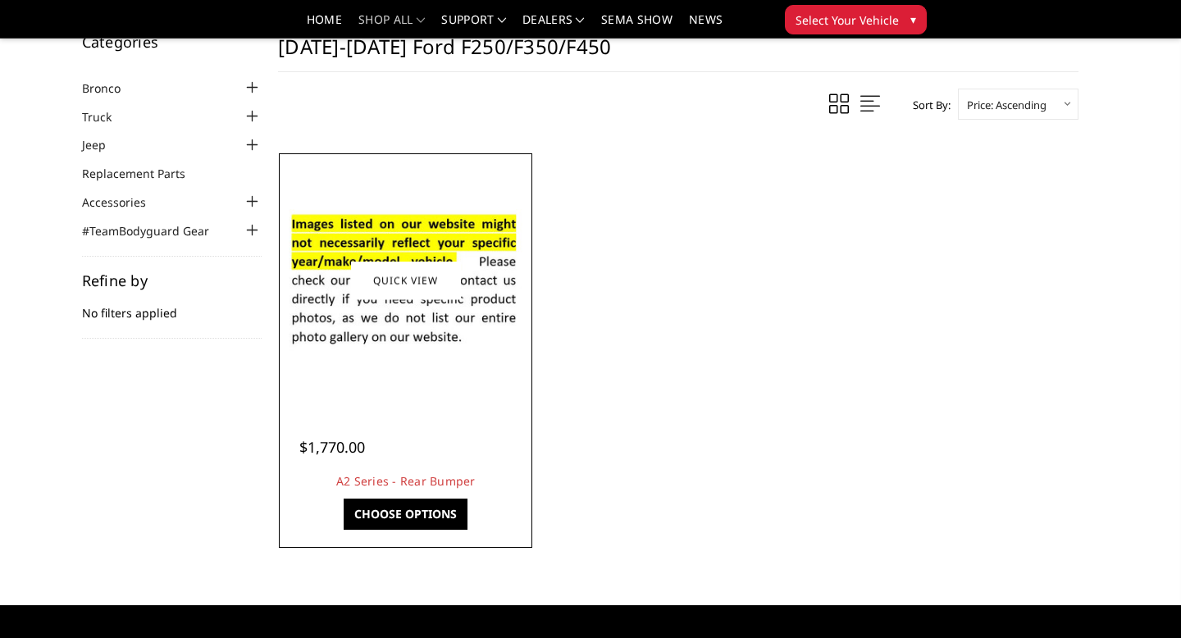
scroll to position [66, 0]
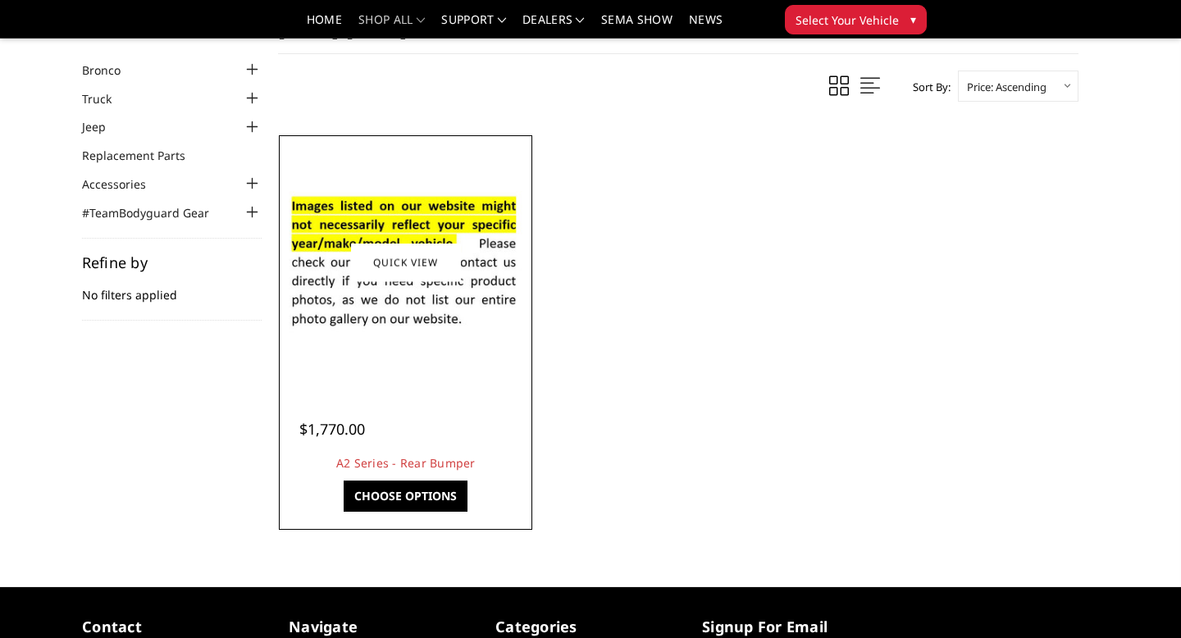
click at [372, 328] on img at bounding box center [405, 262] width 245 height 167
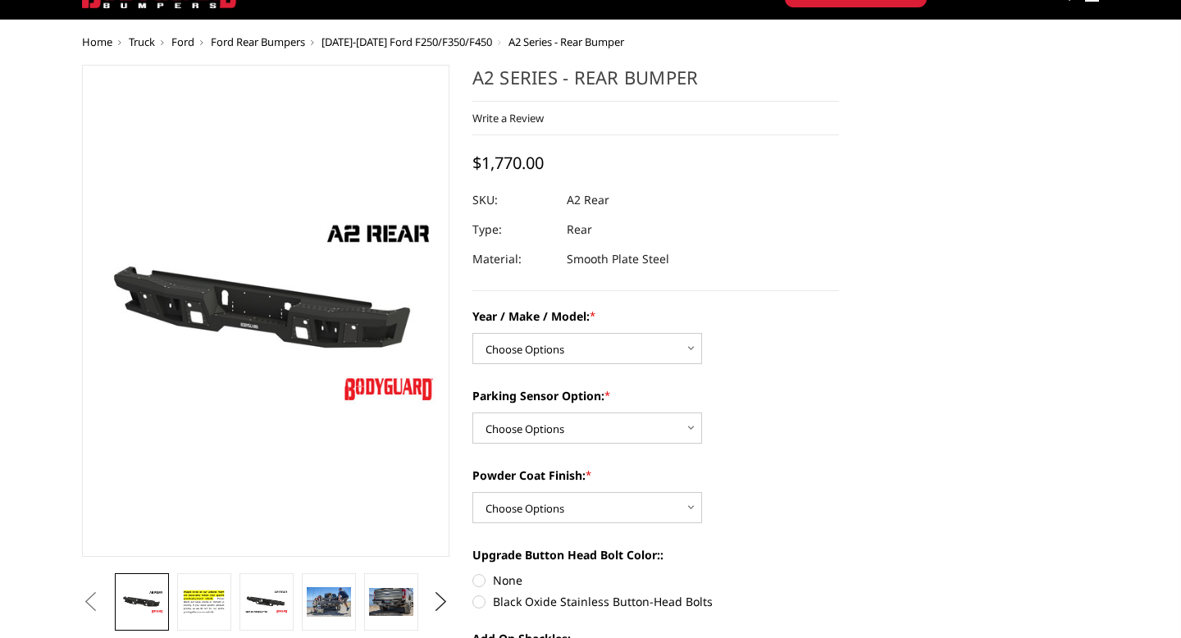
scroll to position [82, 0]
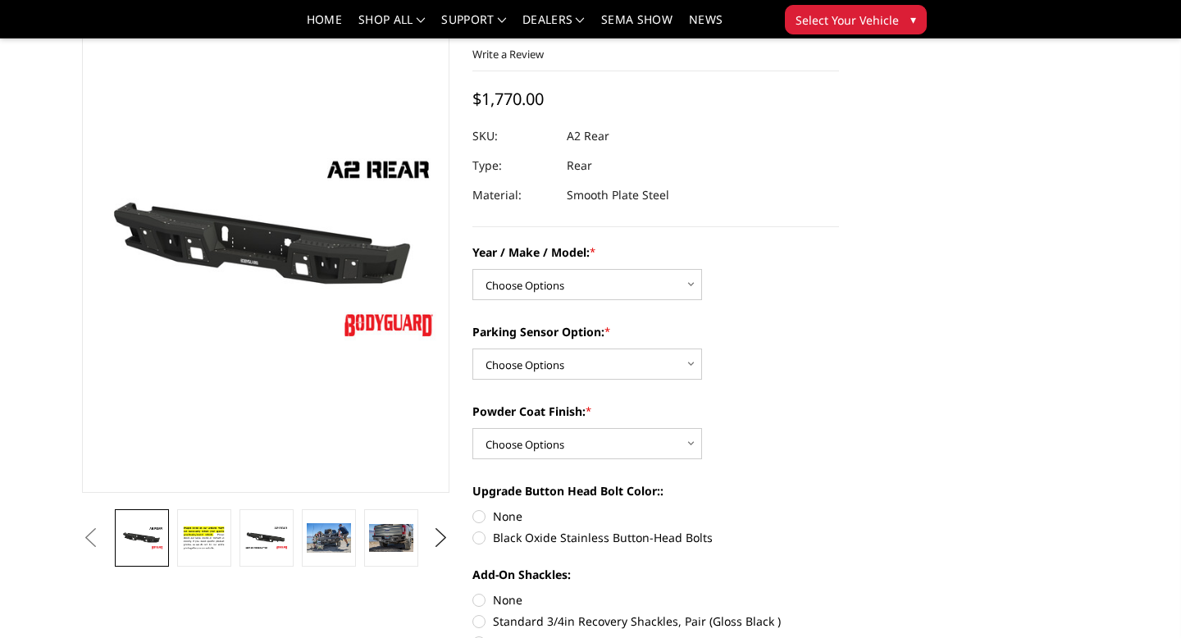
click at [539, 303] on div "Year / Make / Model: * Choose Options Chevrolet/GMC 20-24 2500 / 3500 Chevrolet…" at bounding box center [655, 488] width 367 height 488
click at [539, 295] on select "Choose Options Chevrolet/GMC 20-24 2500 / 3500 Chevrolet/GMC 15-19 2500 / 3500 …" at bounding box center [587, 284] width 230 height 31
select select "1466"
click at [554, 367] on select "Choose Options Yes - With sensor cutouts No - Without sensor cutouts" at bounding box center [587, 364] width 230 height 31
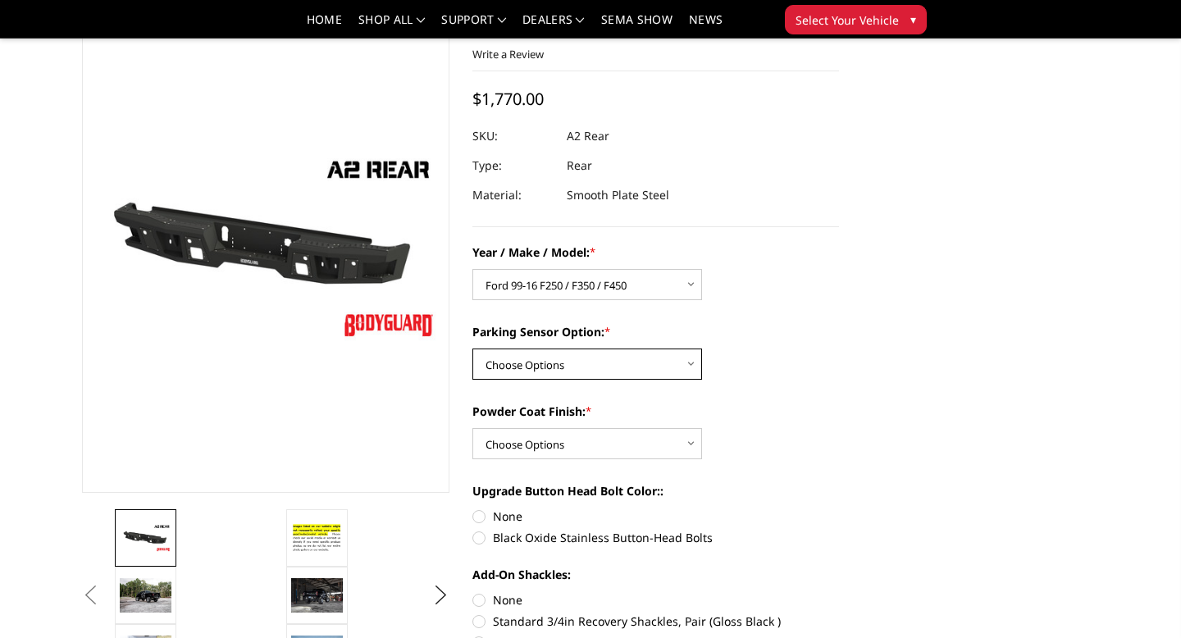
select select "564"
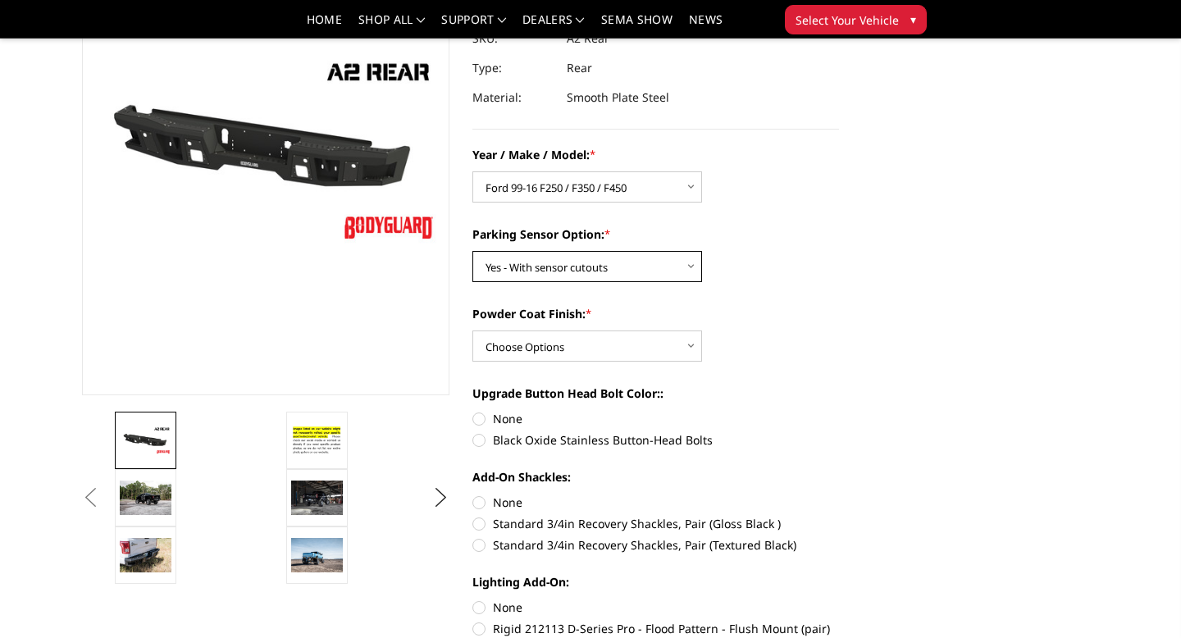
scroll to position [193, 0]
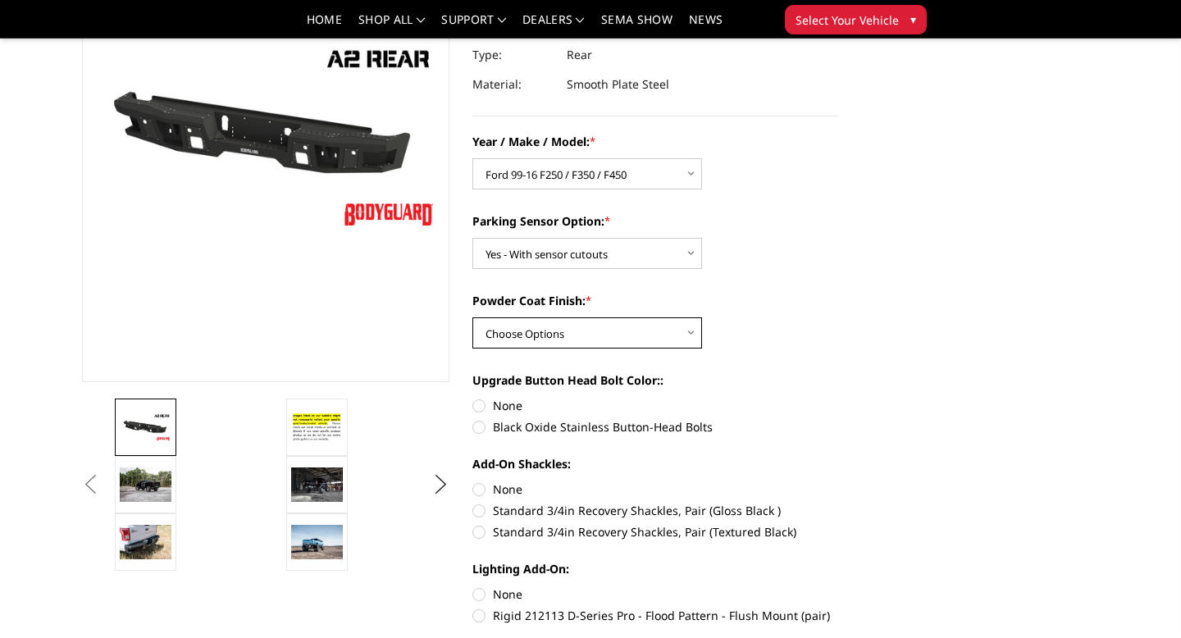
click at [572, 332] on select "Choose Options Bare metal (included) Texture black powder coat" at bounding box center [587, 332] width 230 height 31
select select "551"
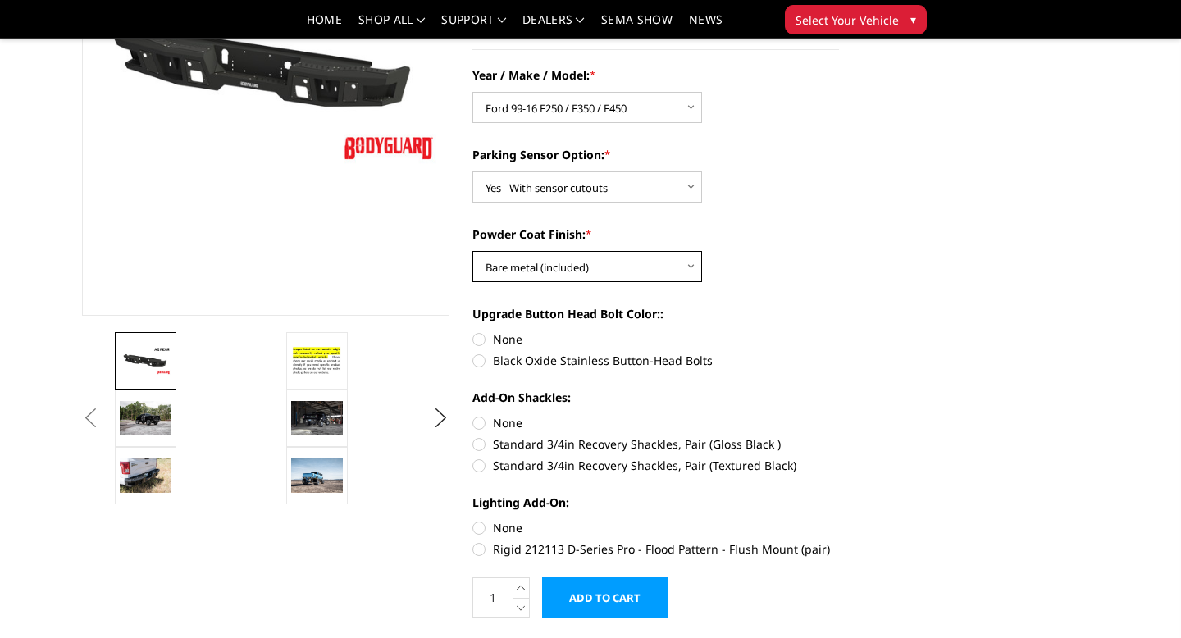
scroll to position [273, 0]
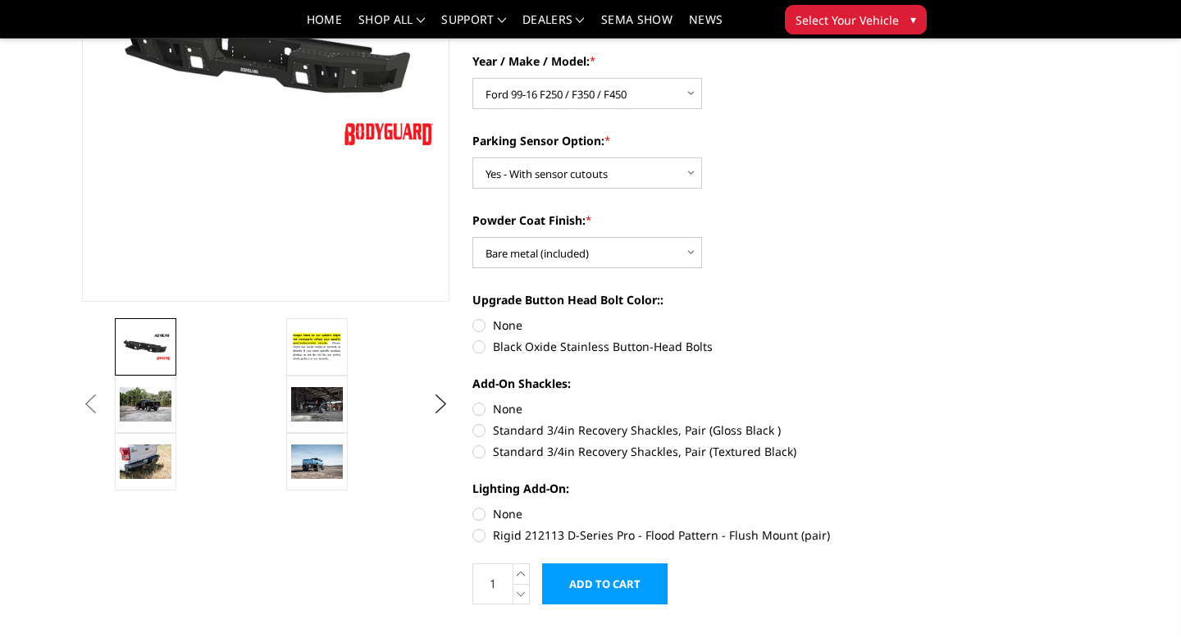
click at [483, 326] on label "None" at bounding box center [655, 325] width 367 height 17
click at [473, 317] on input "None" at bounding box center [472, 317] width 1 height 1
radio input "true"
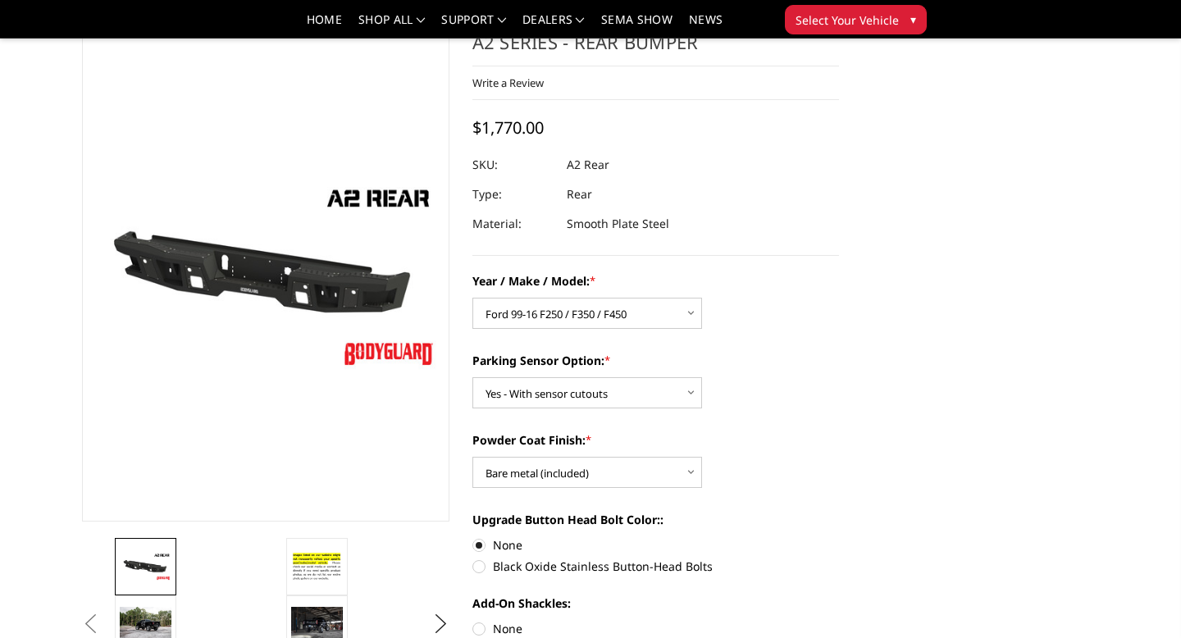
scroll to position [49, 0]
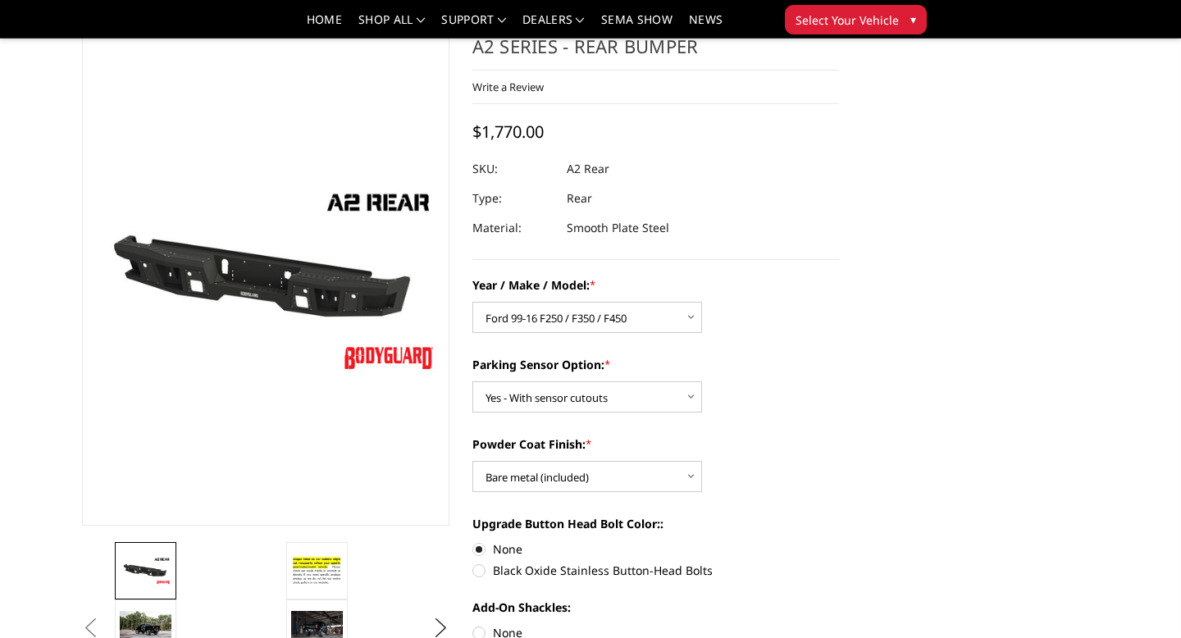
click at [481, 568] on label "Black Oxide Stainless Button-Head Bolts" at bounding box center [655, 570] width 367 height 17
click at [839, 541] on input "Black Oxide Stainless Button-Head Bolts" at bounding box center [839, 541] width 1 height 1
radio input "true"
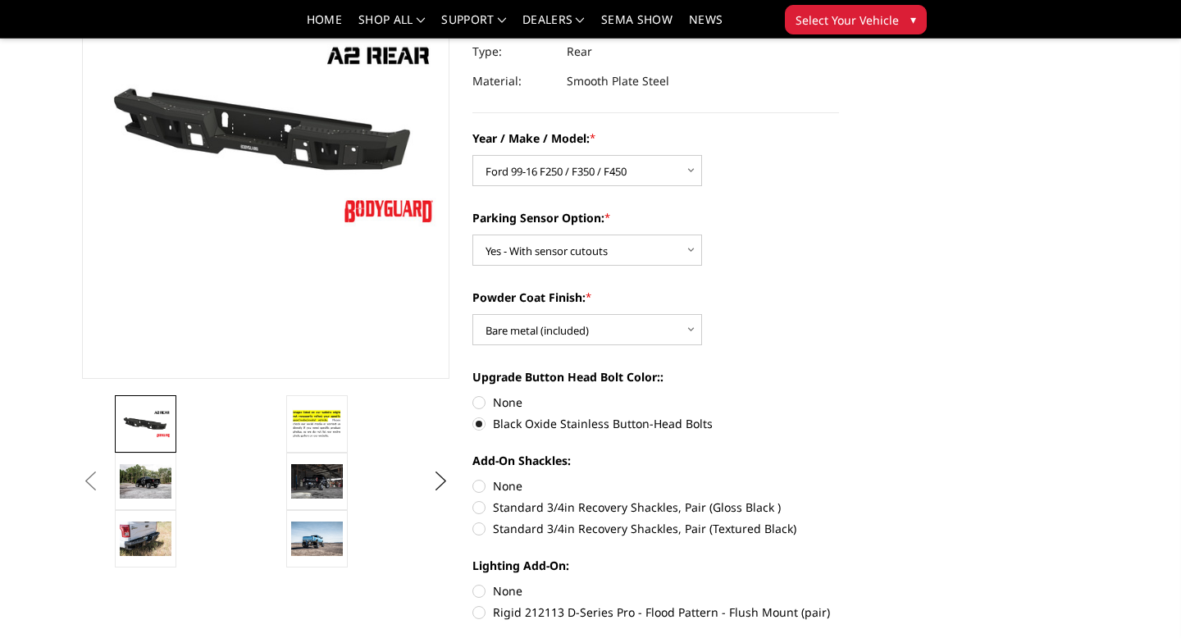
scroll to position [216, 0]
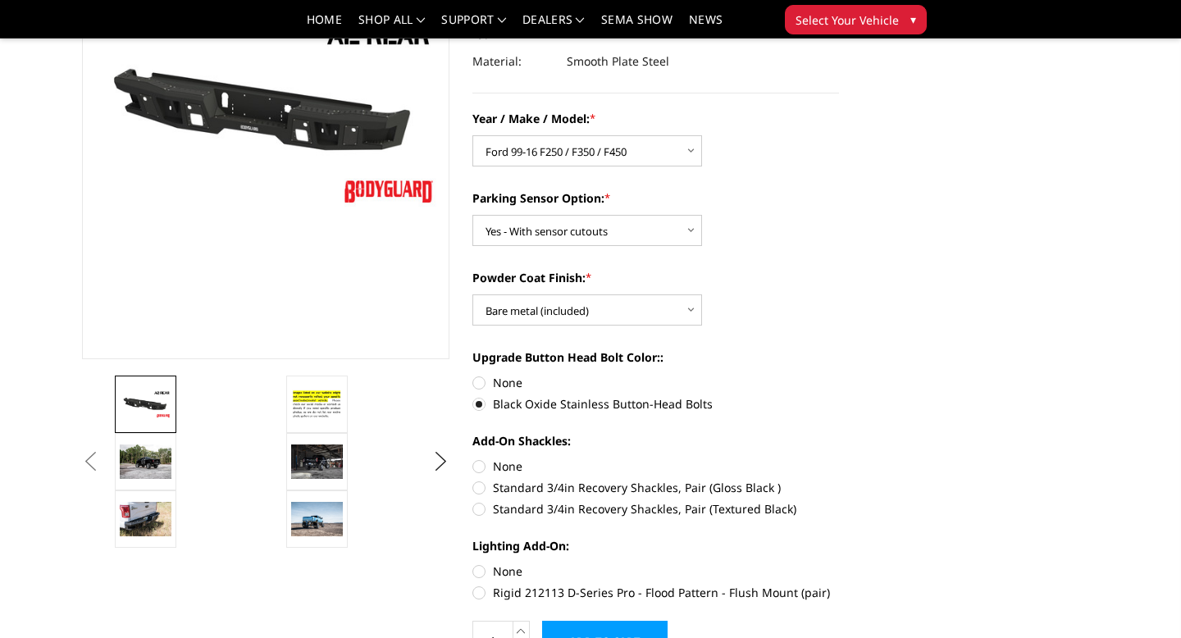
click at [481, 488] on label "Standard 3/4in Recovery Shackles, Pair (Gloss Black )" at bounding box center [655, 487] width 367 height 17
click at [839, 458] on input "Standard 3/4in Recovery Shackles, Pair (Gloss Black )" at bounding box center [839, 458] width 1 height 1
radio input "true"
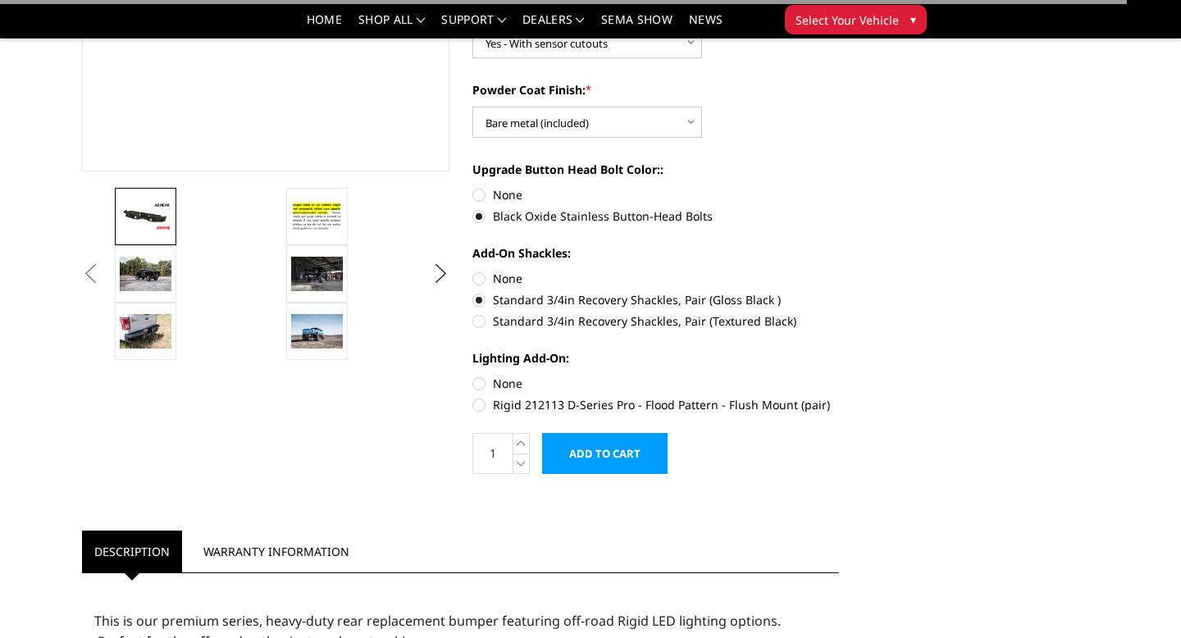
scroll to position [423, 0]
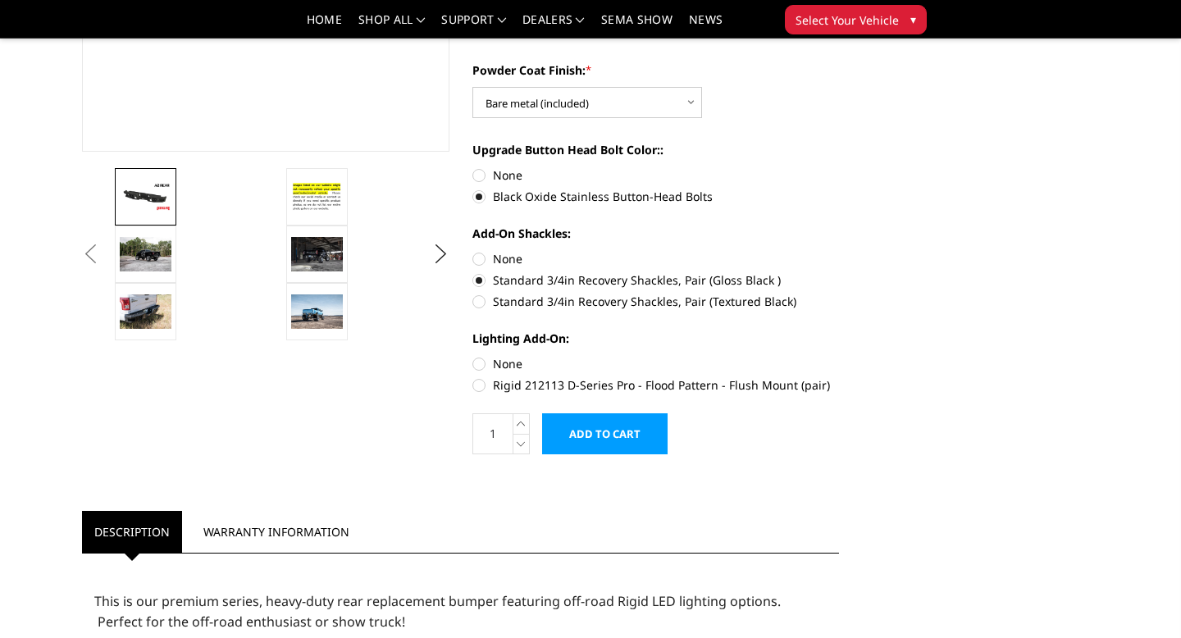
click at [480, 385] on label "Rigid 212113 D-Series Pro - Flood Pattern - Flush Mount (pair)" at bounding box center [655, 384] width 367 height 17
click at [839, 356] on input "Rigid 212113 D-Series Pro - Flood Pattern - Flush Mount (pair)" at bounding box center [839, 355] width 1 height 1
radio input "true"
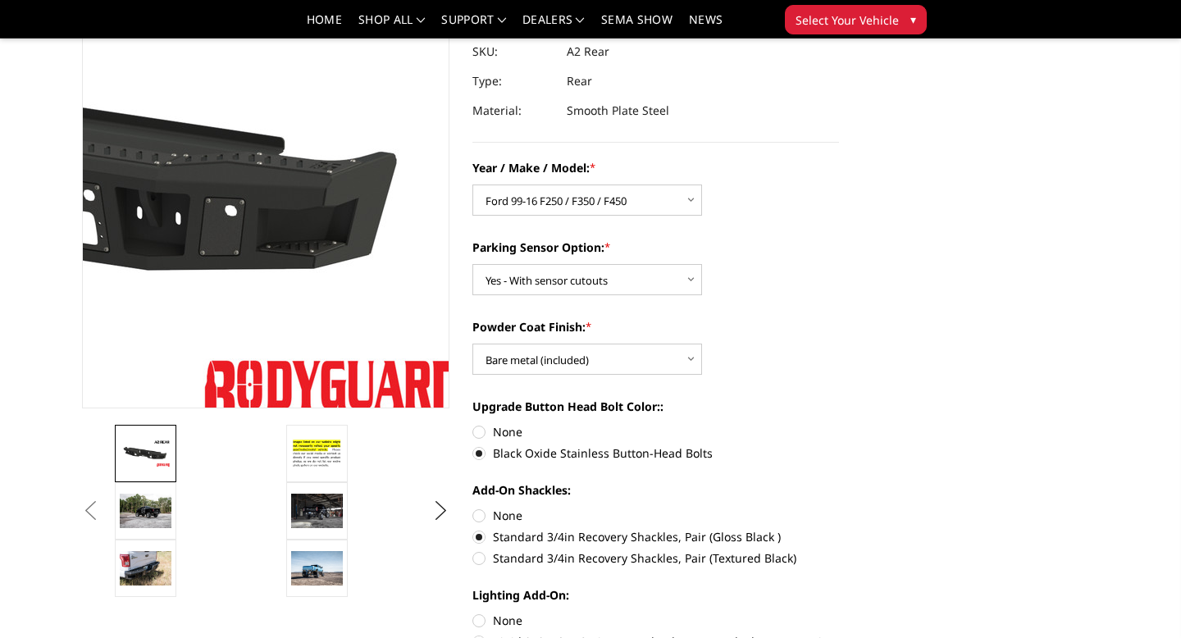
scroll to position [175, 0]
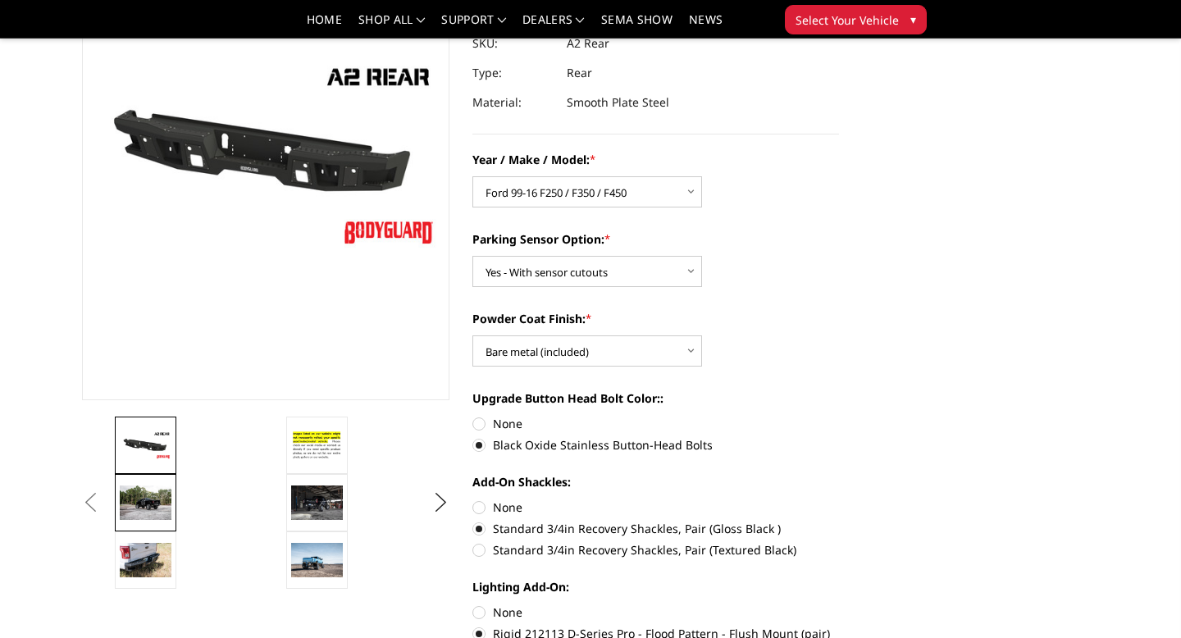
click at [166, 490] on img at bounding box center [146, 503] width 52 height 34
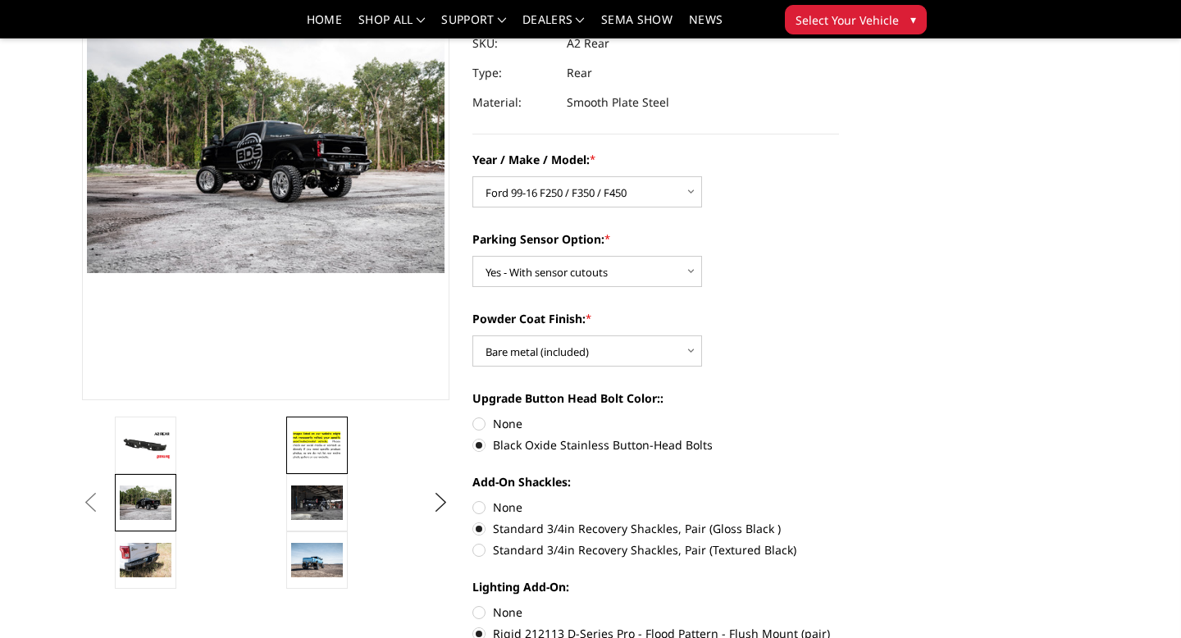
scroll to position [156, 0]
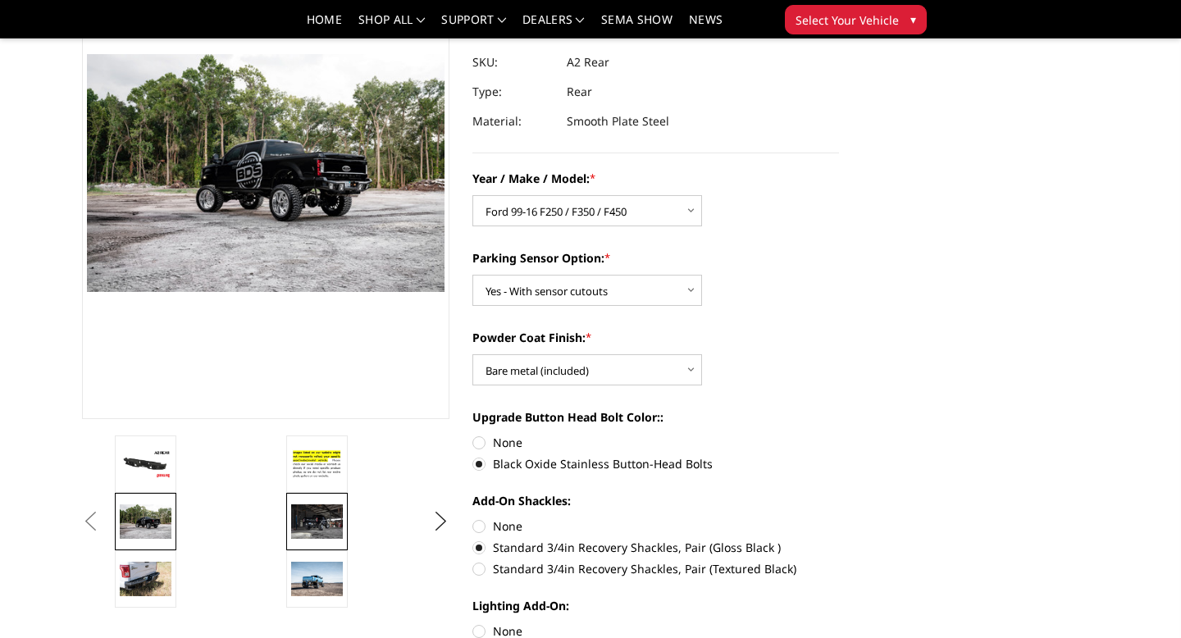
click at [311, 507] on img at bounding box center [317, 521] width 52 height 34
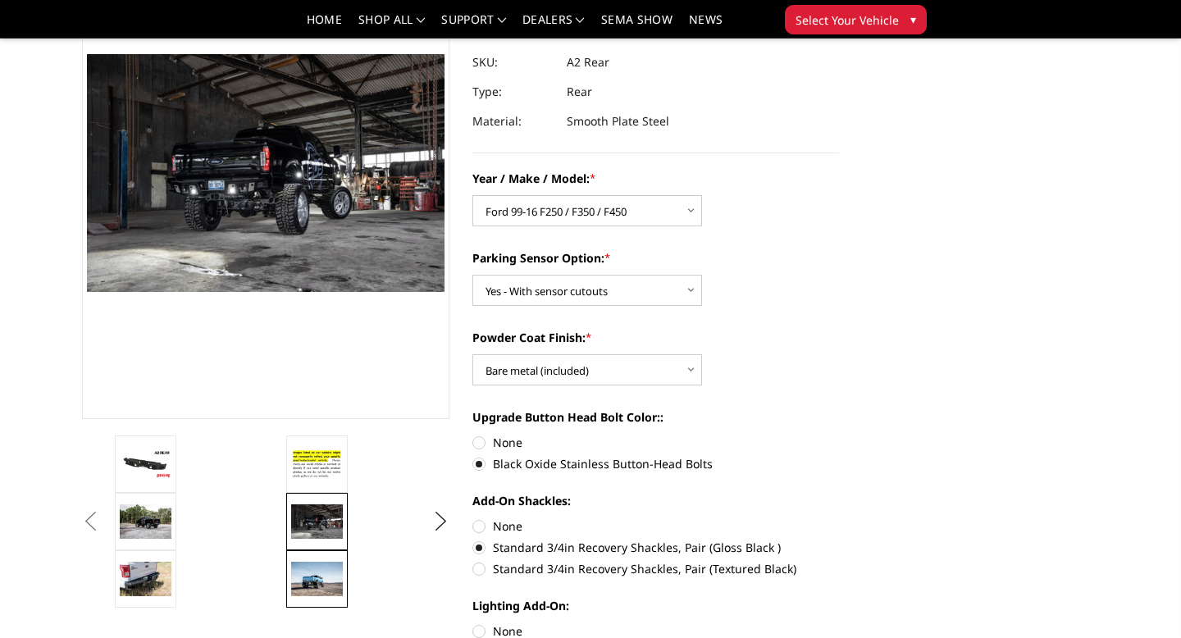
click at [336, 586] on img at bounding box center [317, 579] width 52 height 34
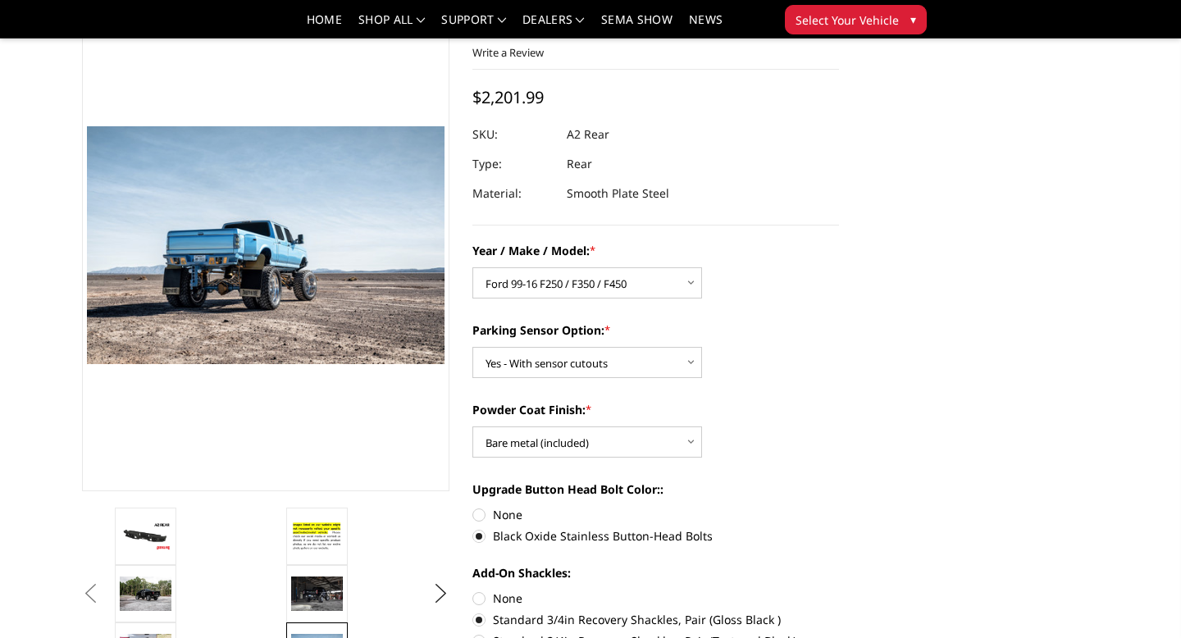
scroll to position [98, 0]
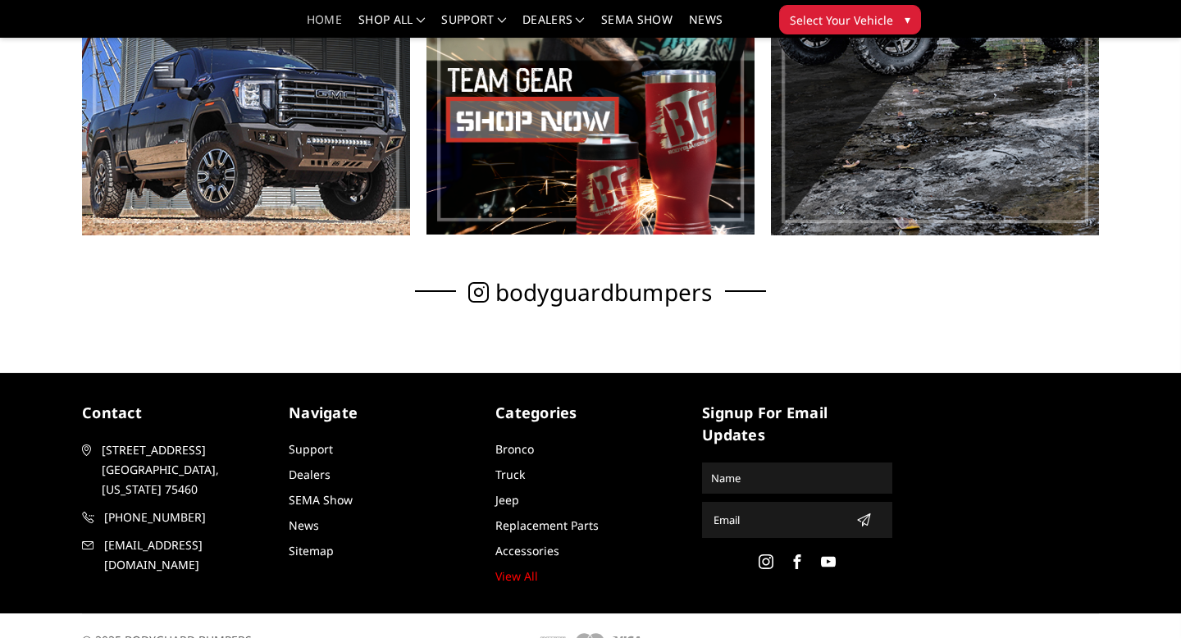
scroll to position [965, 0]
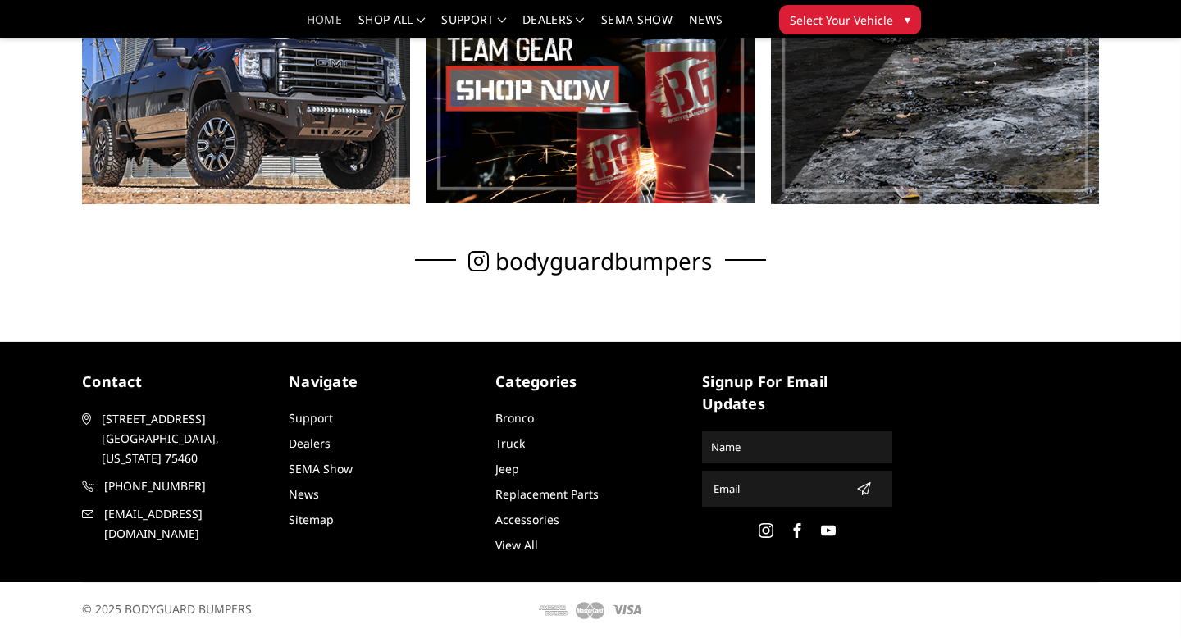
click at [520, 537] on link "View All" at bounding box center [516, 545] width 43 height 16
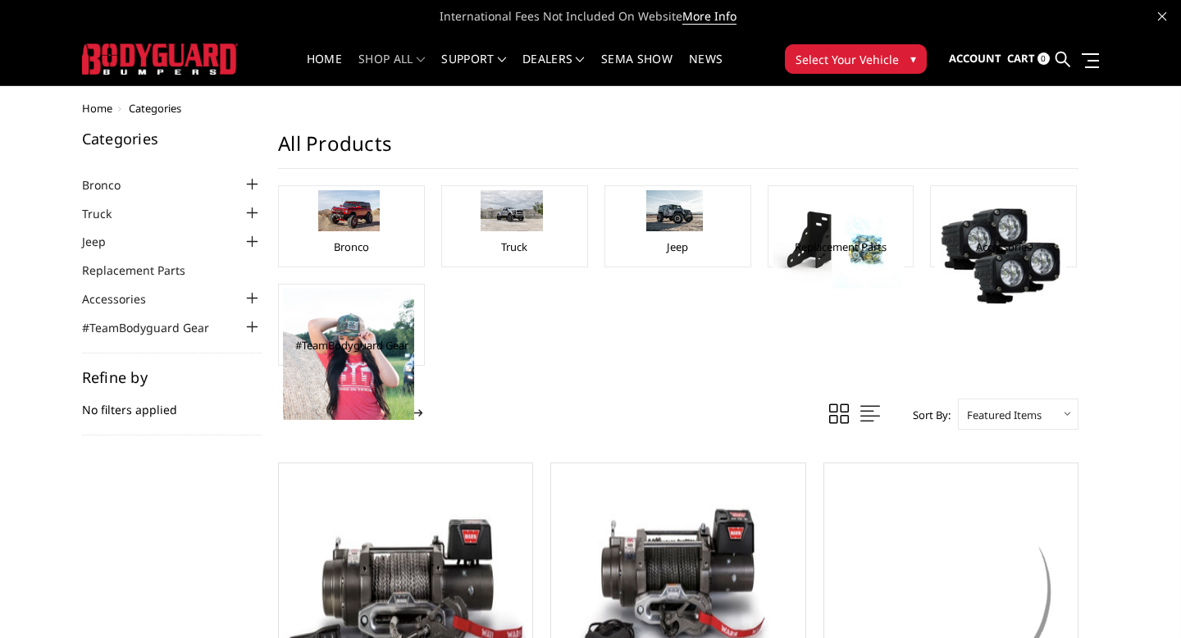
click at [508, 540] on img at bounding box center [405, 590] width 245 height 245
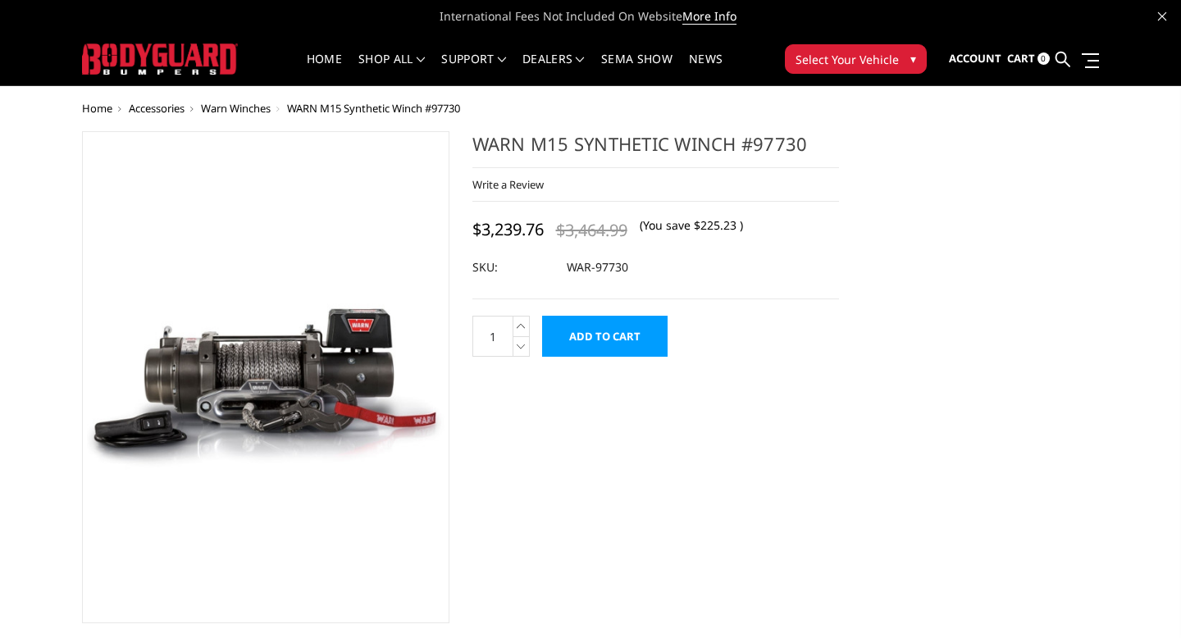
scroll to position [20, 0]
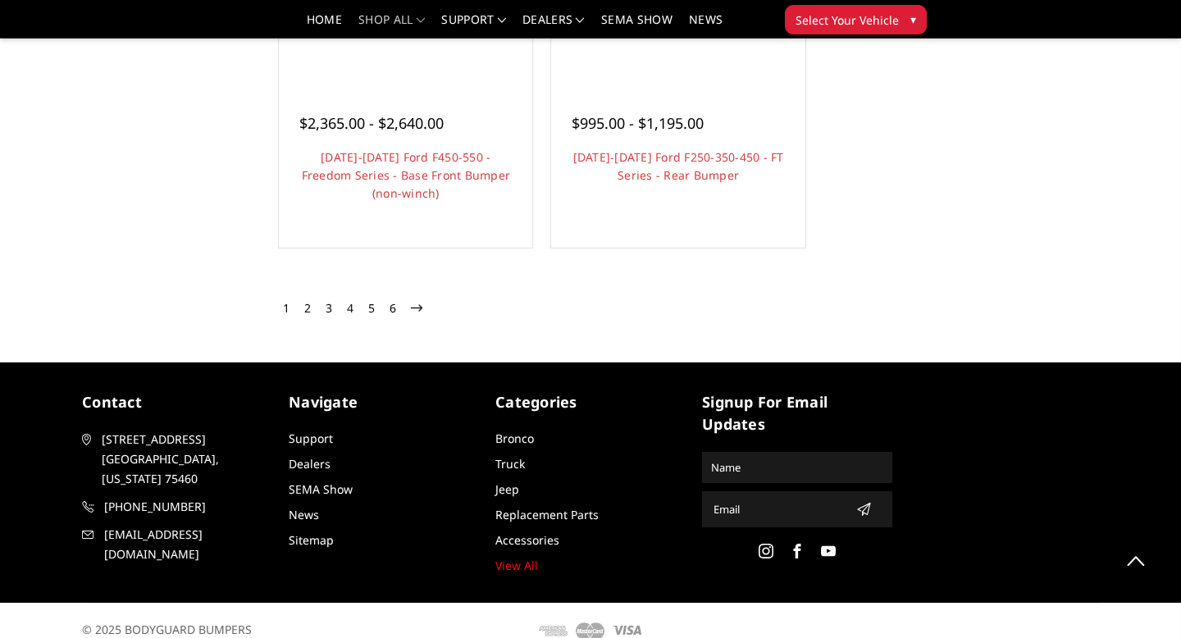
scroll to position [7709, 0]
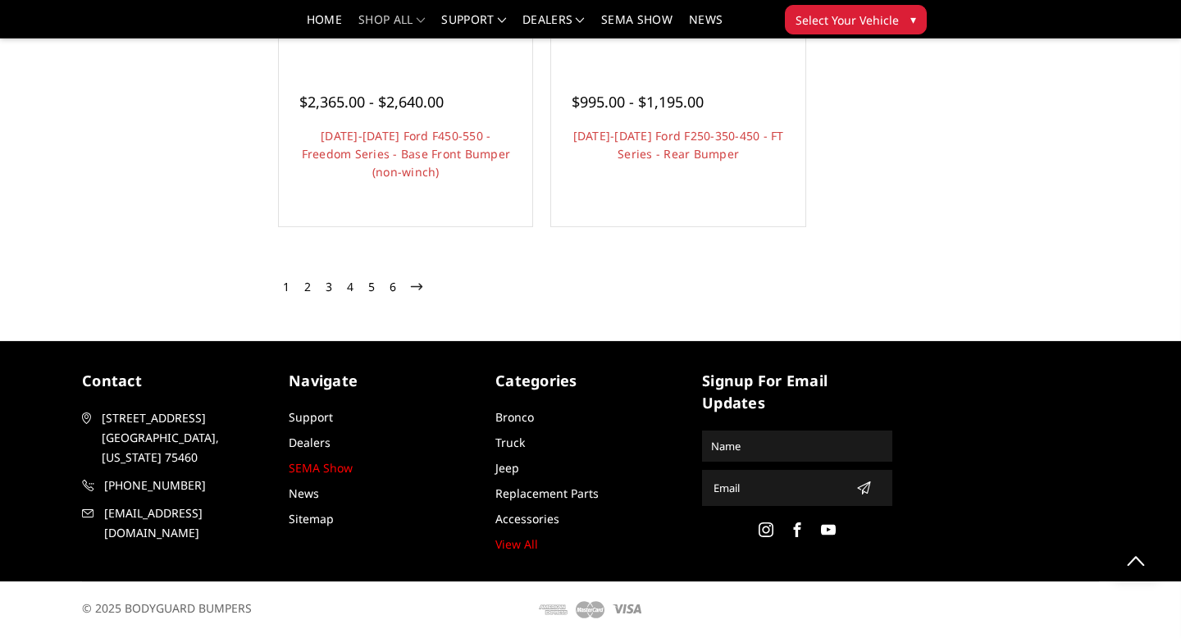
click at [319, 464] on link "SEMA Show" at bounding box center [321, 468] width 64 height 16
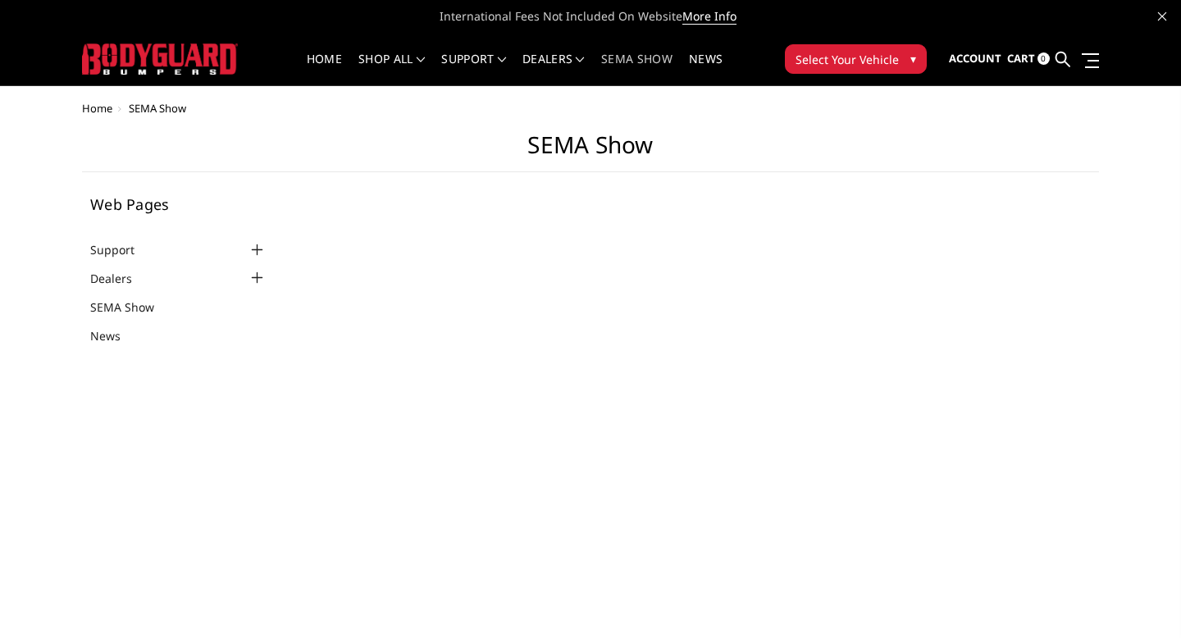
select select "US"
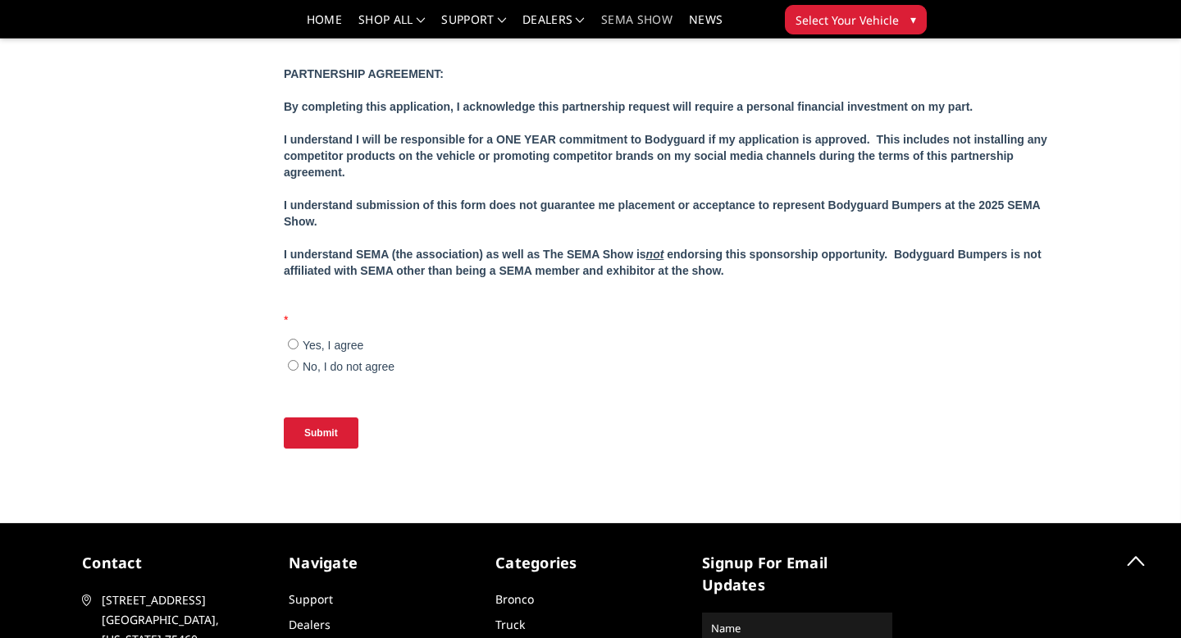
scroll to position [1622, 0]
